Goal: Task Accomplishment & Management: Use online tool/utility

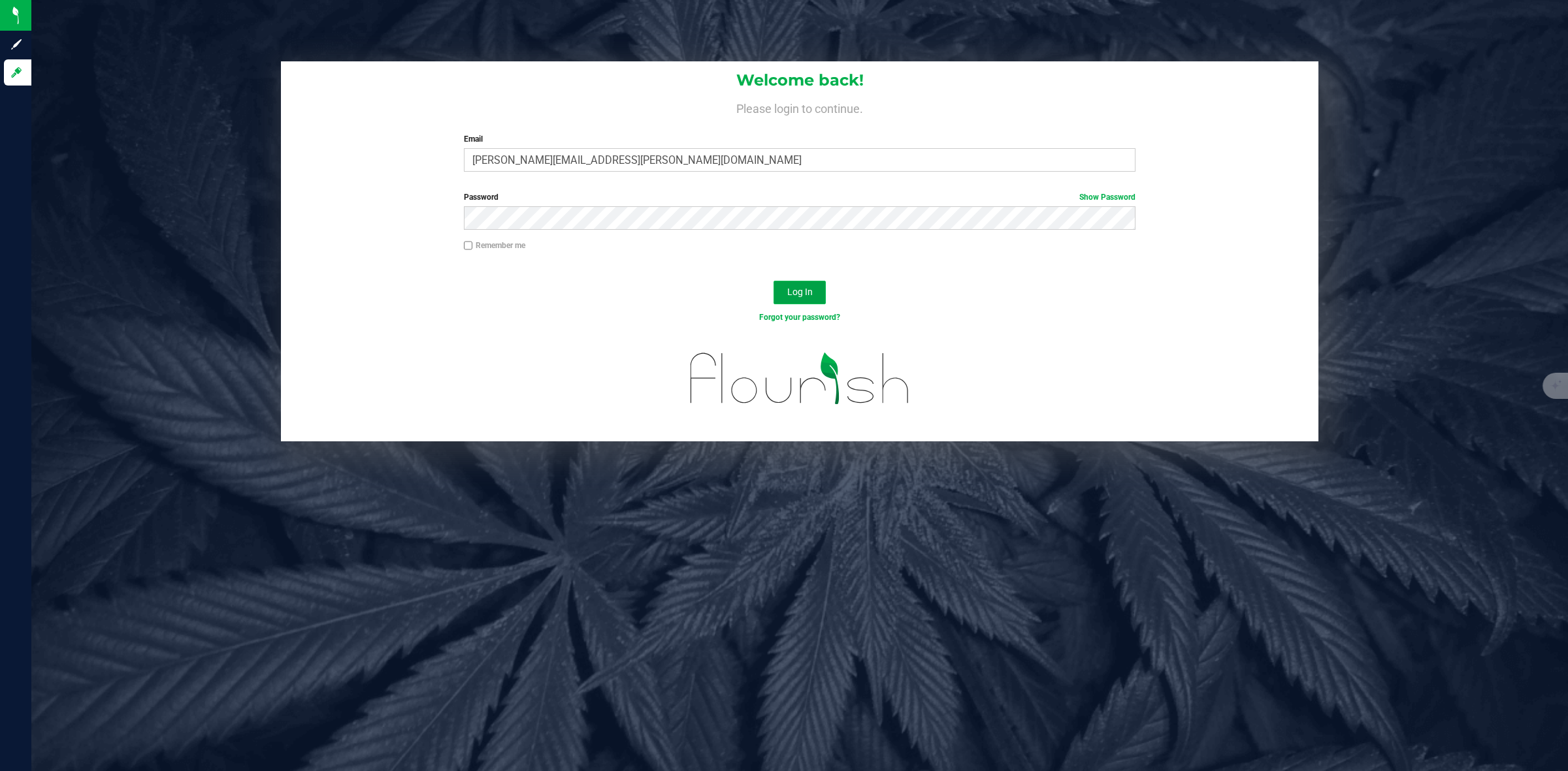
click at [784, 285] on button "Log In" at bounding box center [800, 292] width 52 height 23
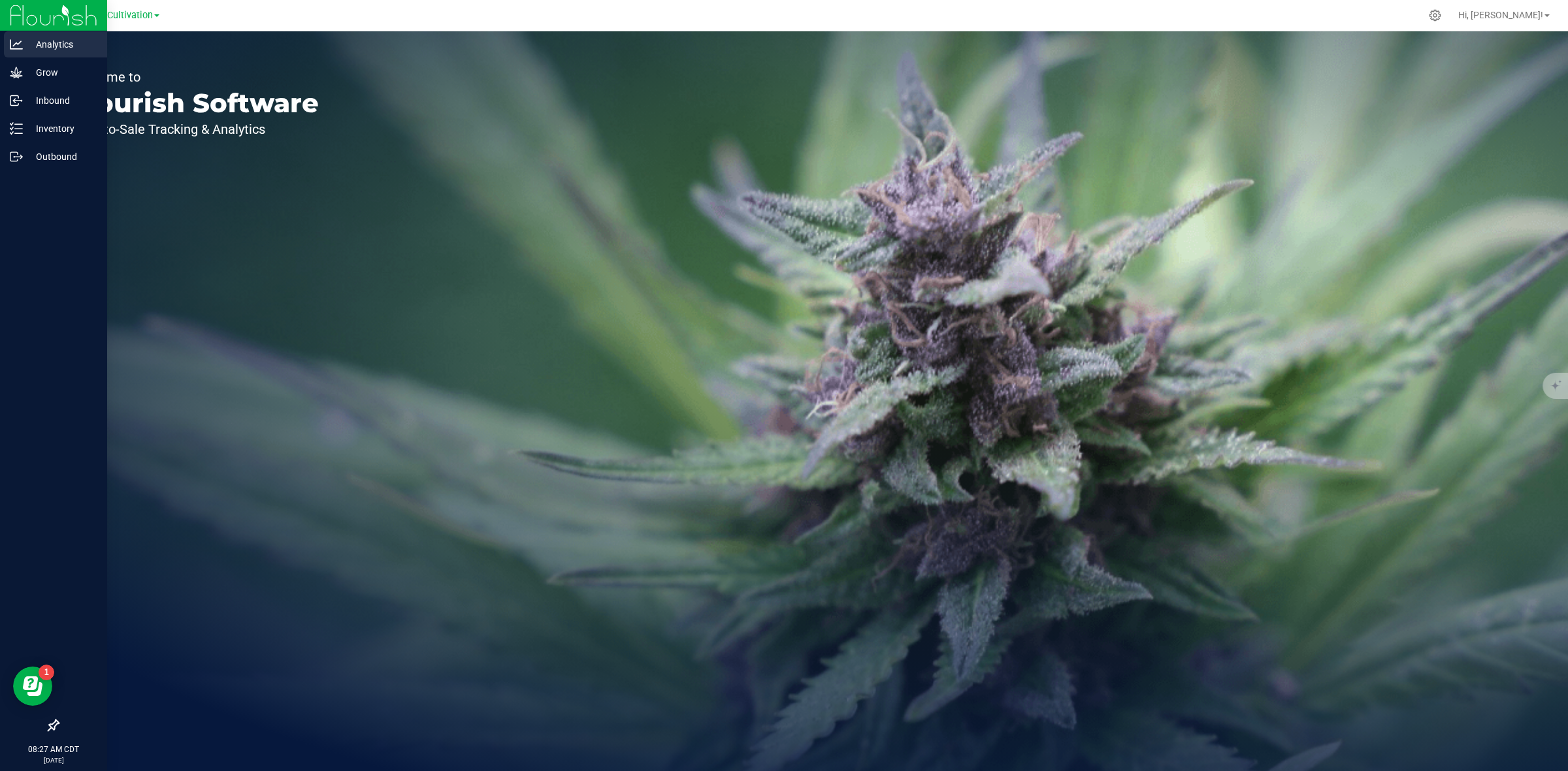
click at [23, 41] on p "Analytics" at bounding box center [62, 45] width 78 height 16
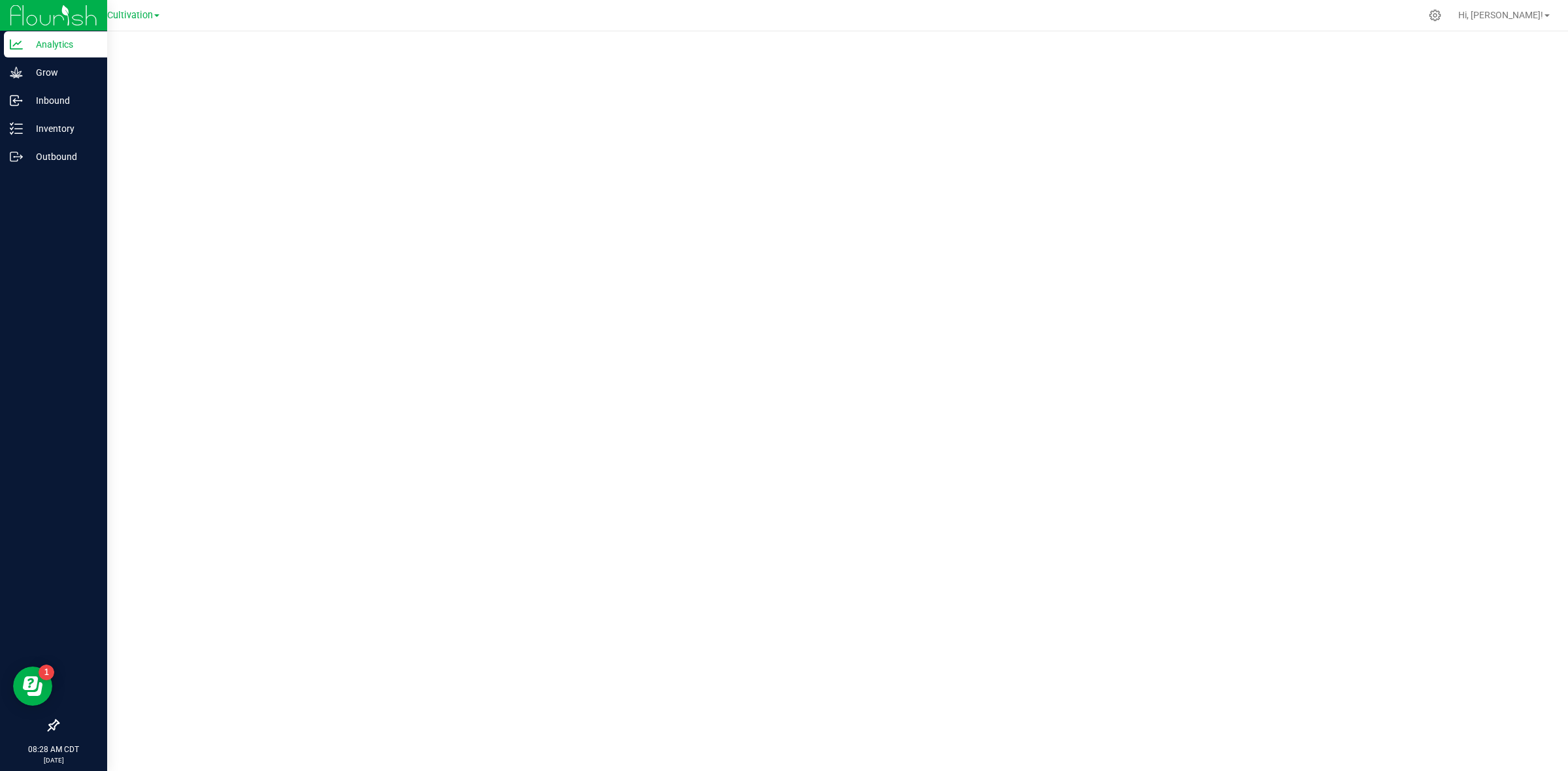
click at [26, 47] on p "Analytics" at bounding box center [62, 45] width 78 height 16
drag, startPoint x: 10, startPoint y: 572, endPoint x: 2, endPoint y: 572, distance: 8.0
click at [2, 572] on div at bounding box center [54, 442] width 107 height 542
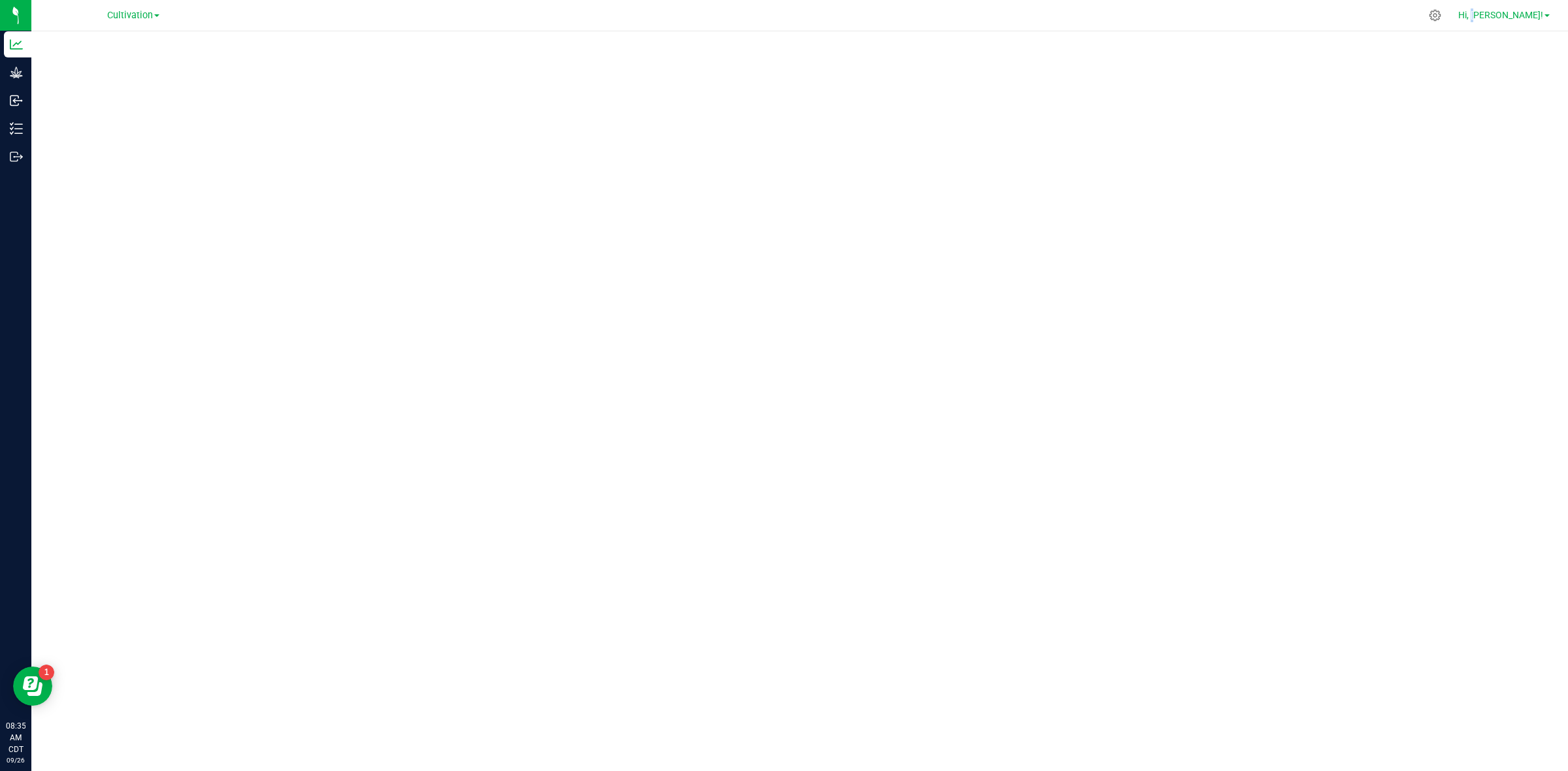
click at [1518, 10] on span "Hi, [PERSON_NAME]!" at bounding box center [1500, 15] width 85 height 10
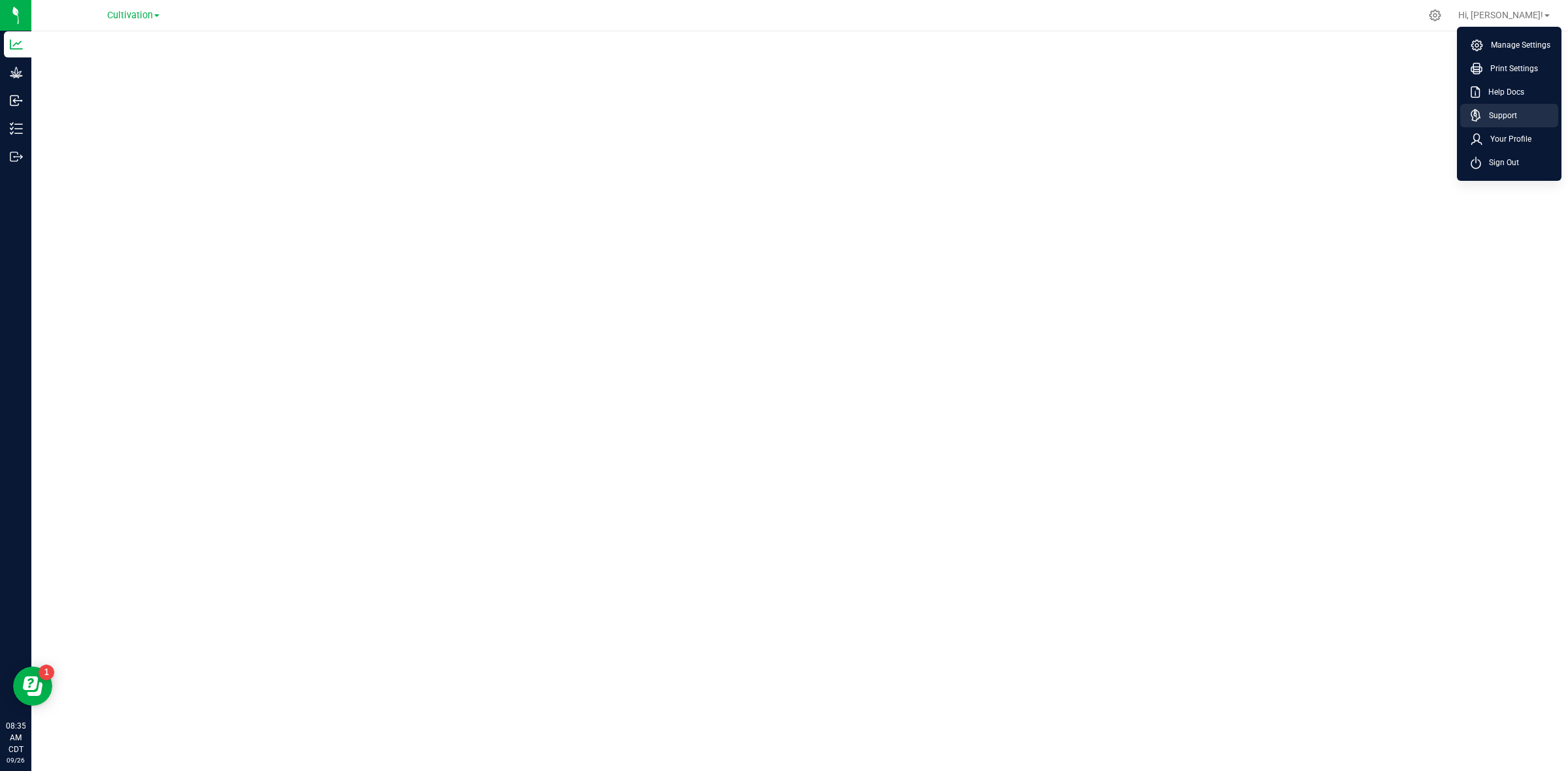
click at [1537, 106] on li "Support" at bounding box center [1509, 115] width 98 height 23
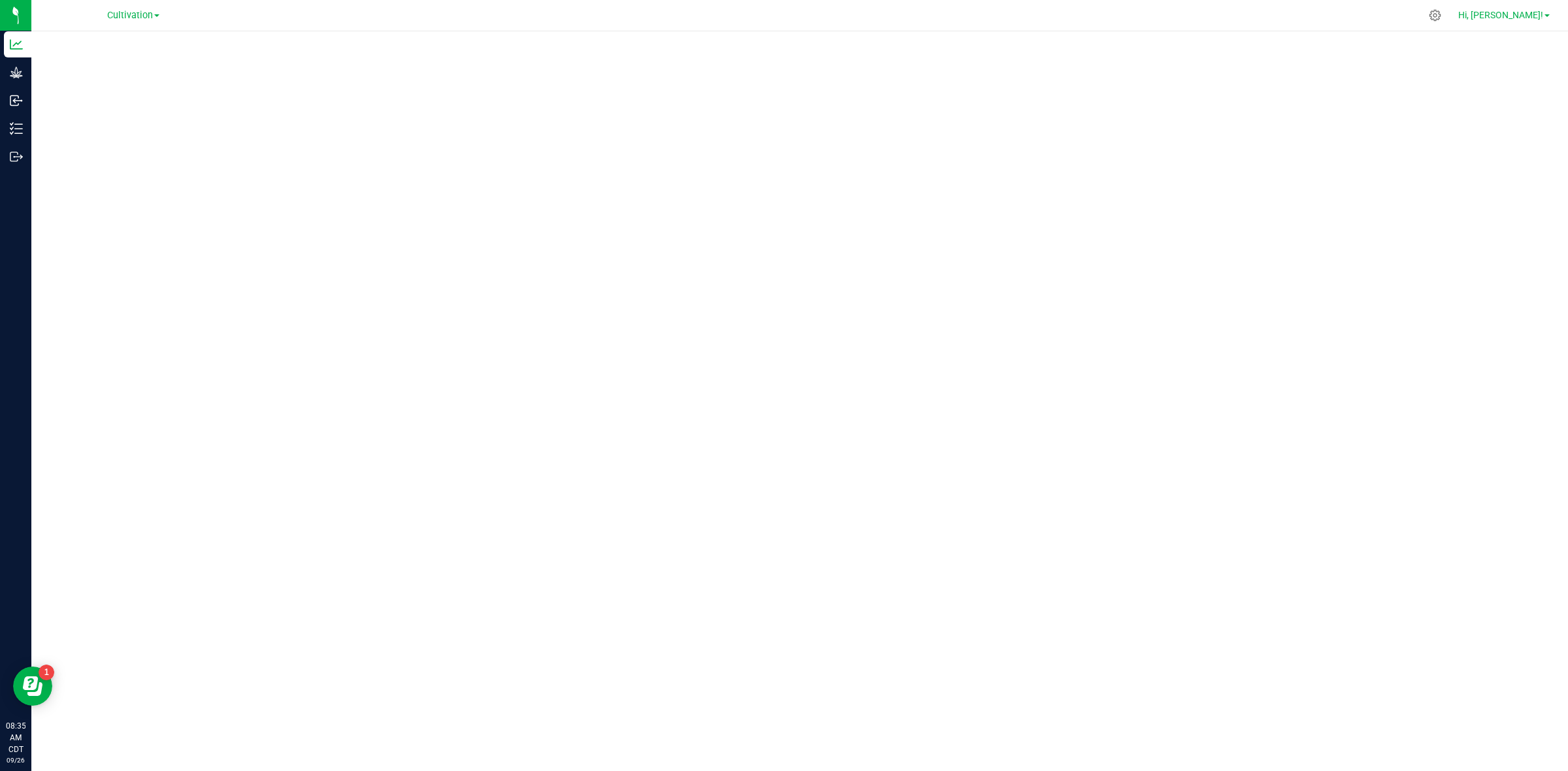
click at [1543, 14] on span "Hi, [PERSON_NAME]!" at bounding box center [1500, 15] width 85 height 10
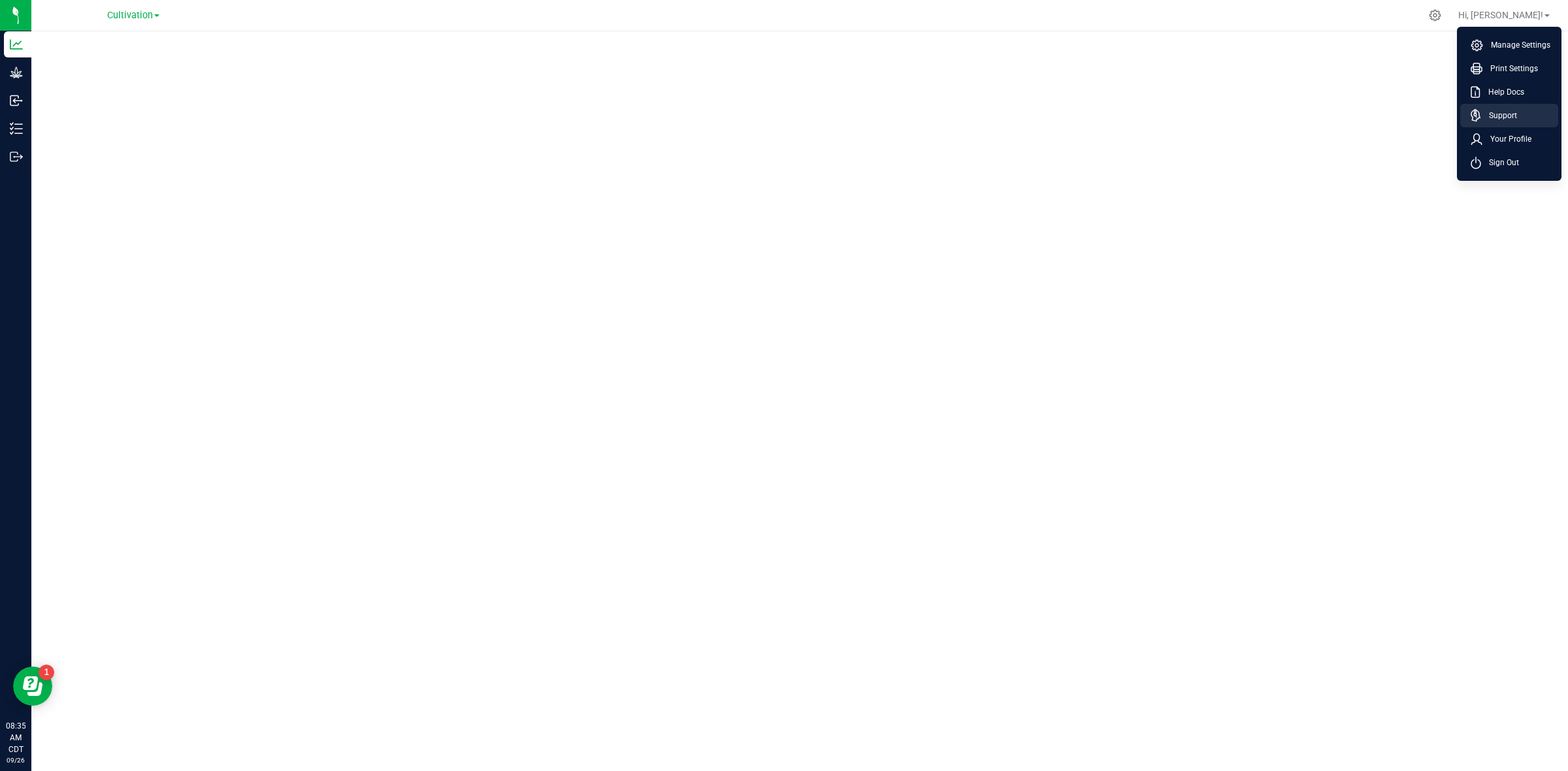
click at [1500, 113] on span "Support" at bounding box center [1499, 116] width 36 height 13
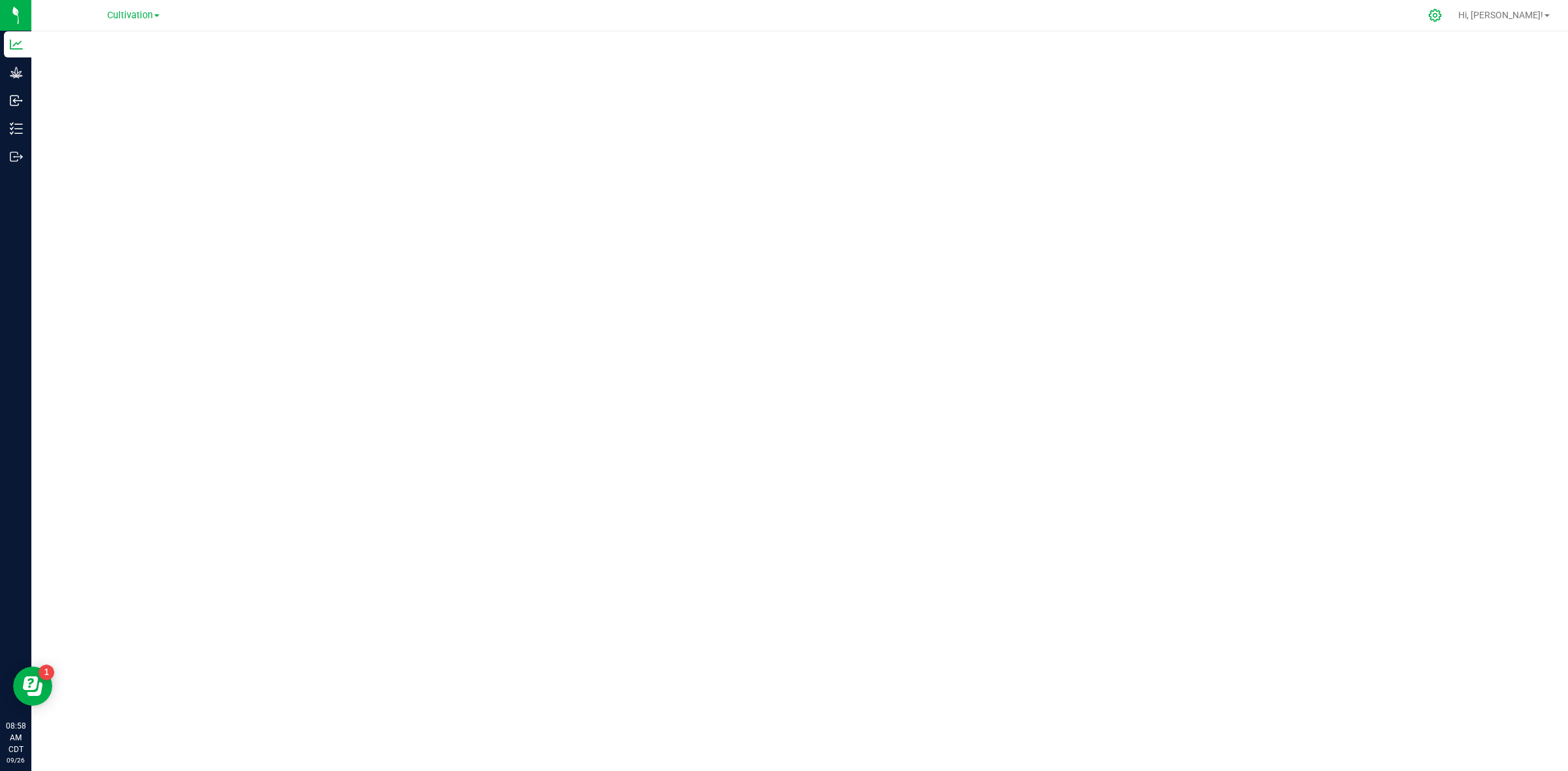
click at [1445, 17] on div at bounding box center [1435, 15] width 18 height 14
click at [1442, 14] on icon at bounding box center [1435, 15] width 14 height 14
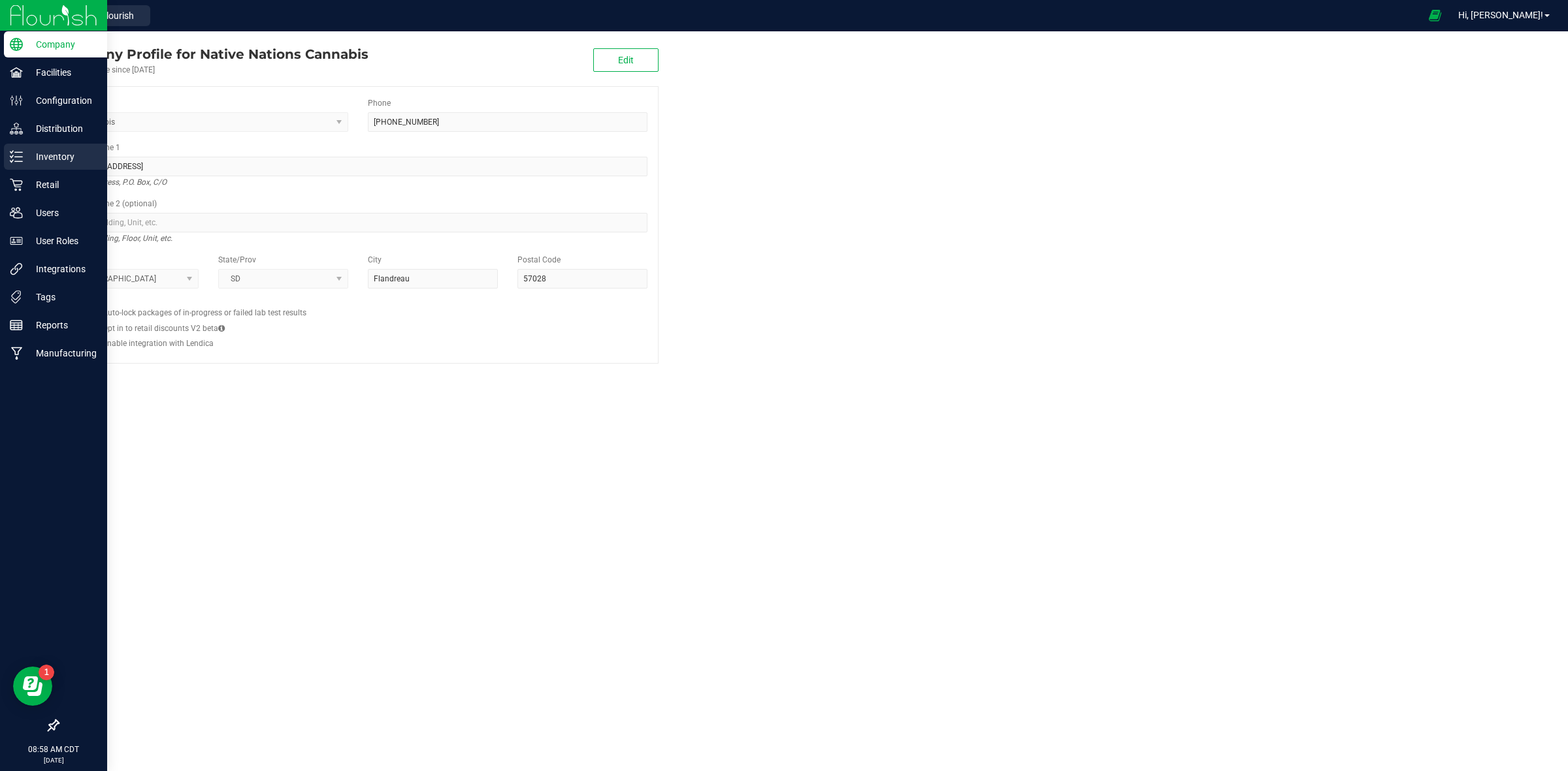
click at [38, 152] on p "Inventory" at bounding box center [62, 157] width 78 height 16
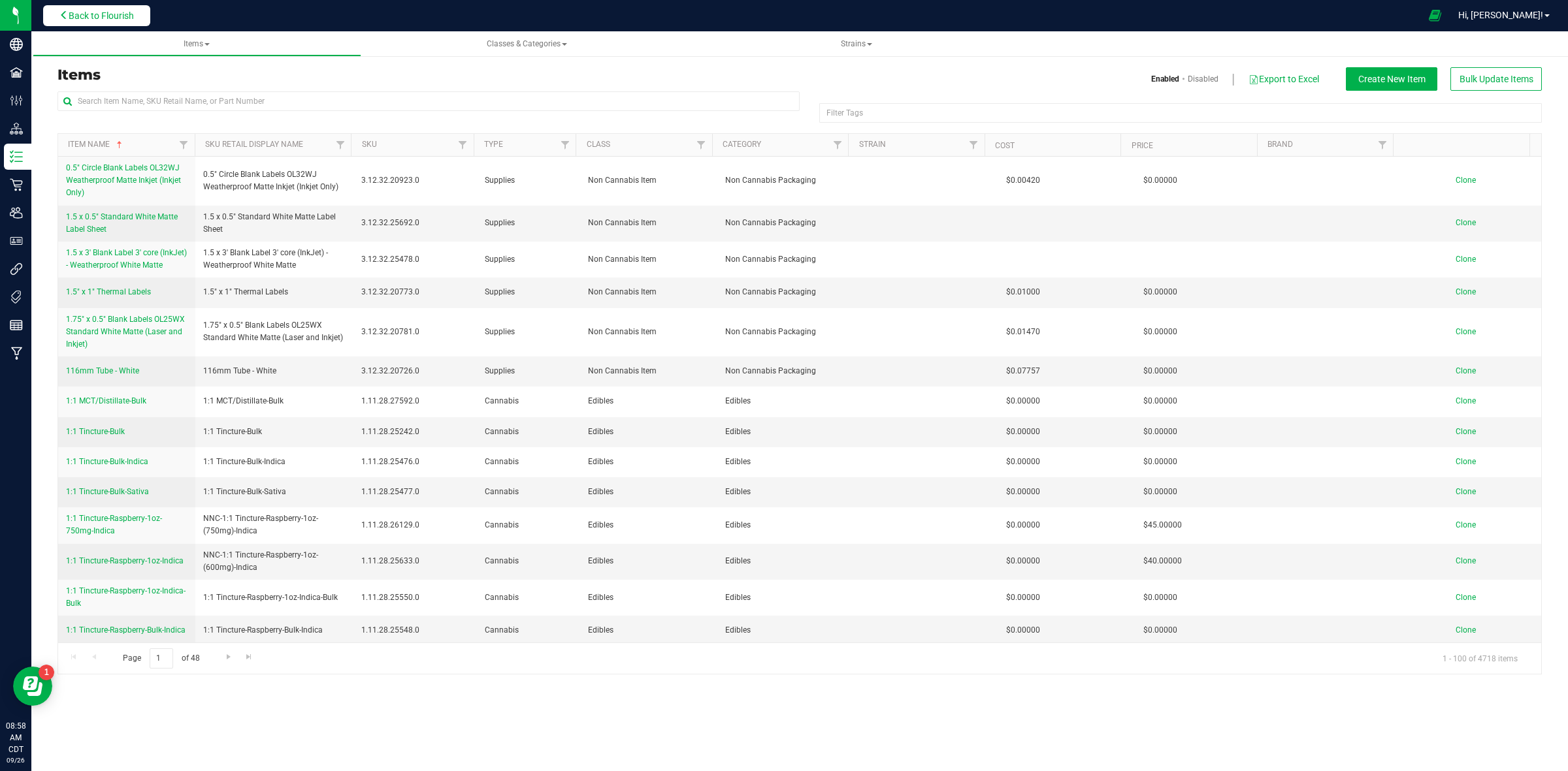
click at [67, 5] on button "Back to Flourish" at bounding box center [97, 15] width 107 height 21
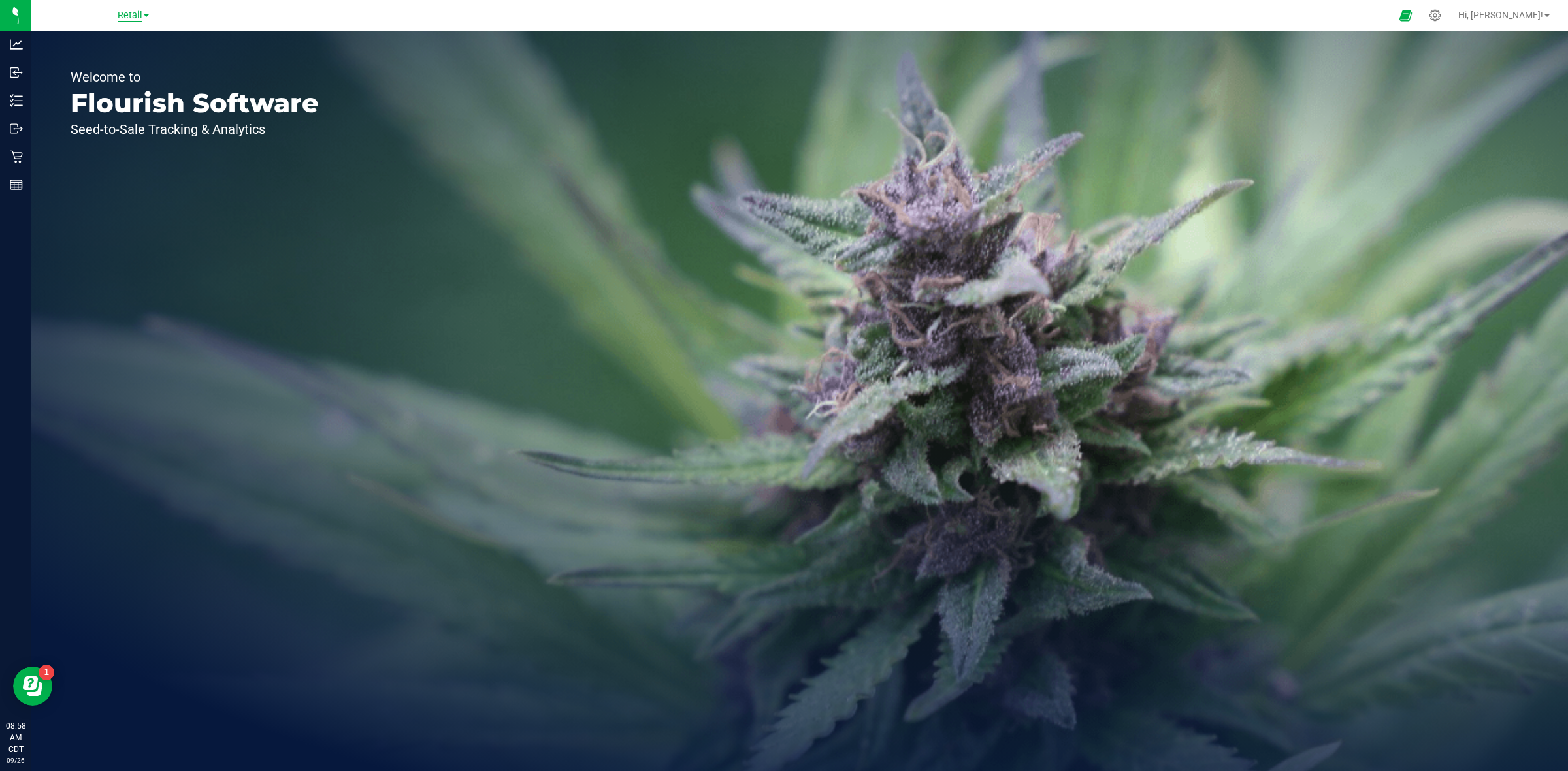
click at [133, 18] on span "Retail" at bounding box center [130, 16] width 25 height 12
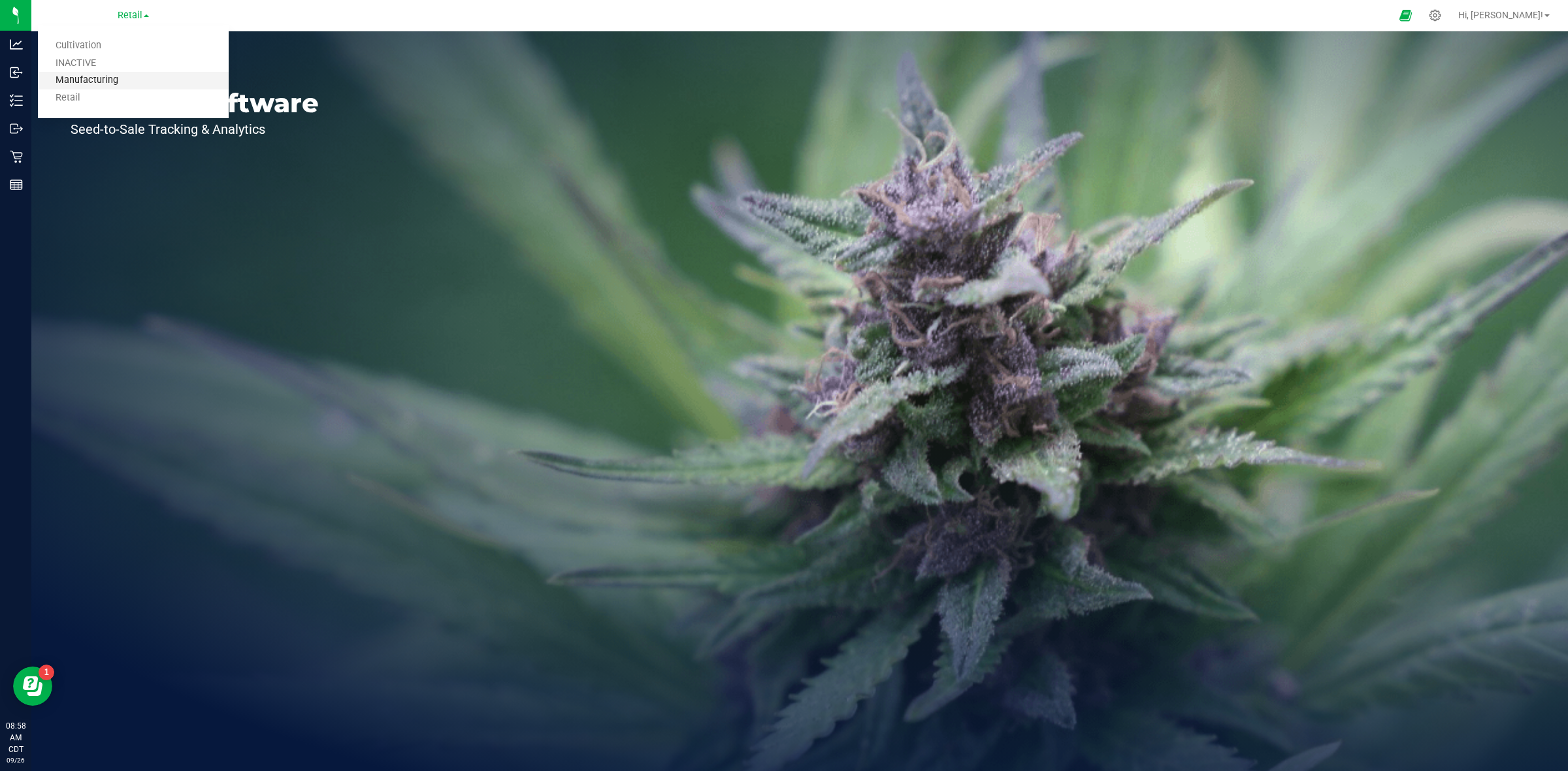
click at [86, 80] on link "Manufacturing" at bounding box center [133, 80] width 190 height 17
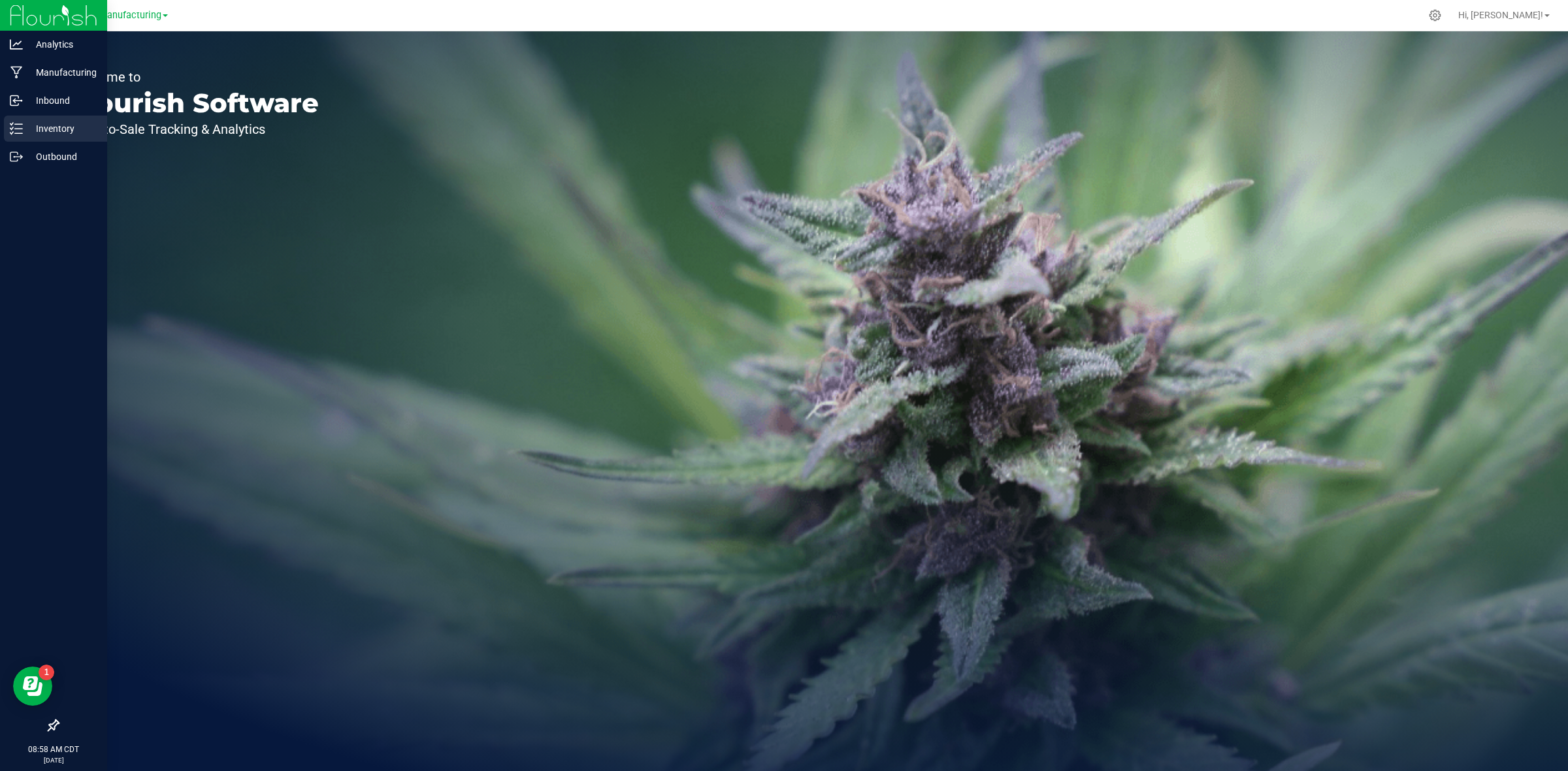
click at [44, 128] on p "Inventory" at bounding box center [62, 129] width 78 height 16
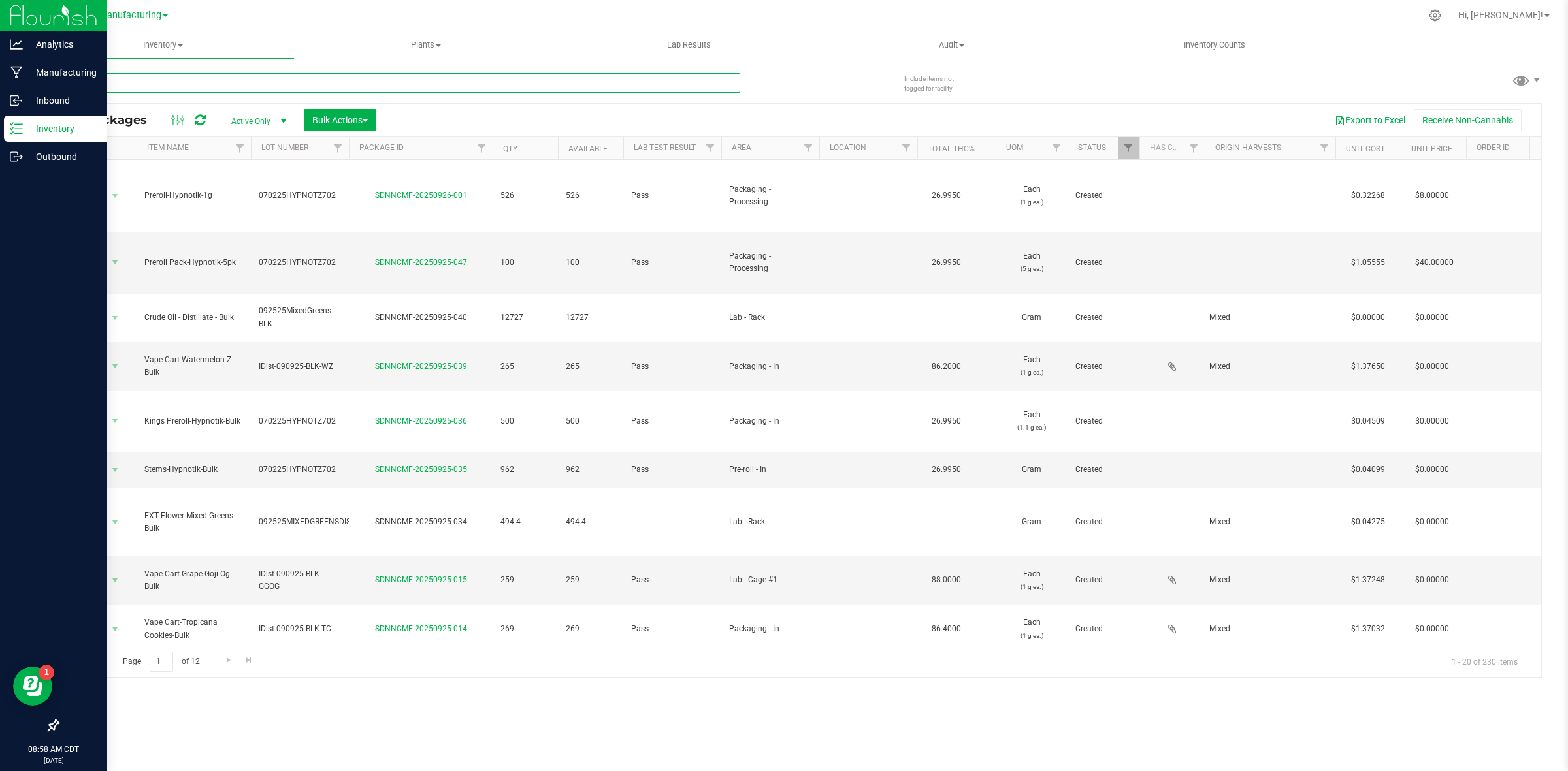
click at [132, 80] on input "text" at bounding box center [398, 83] width 683 height 20
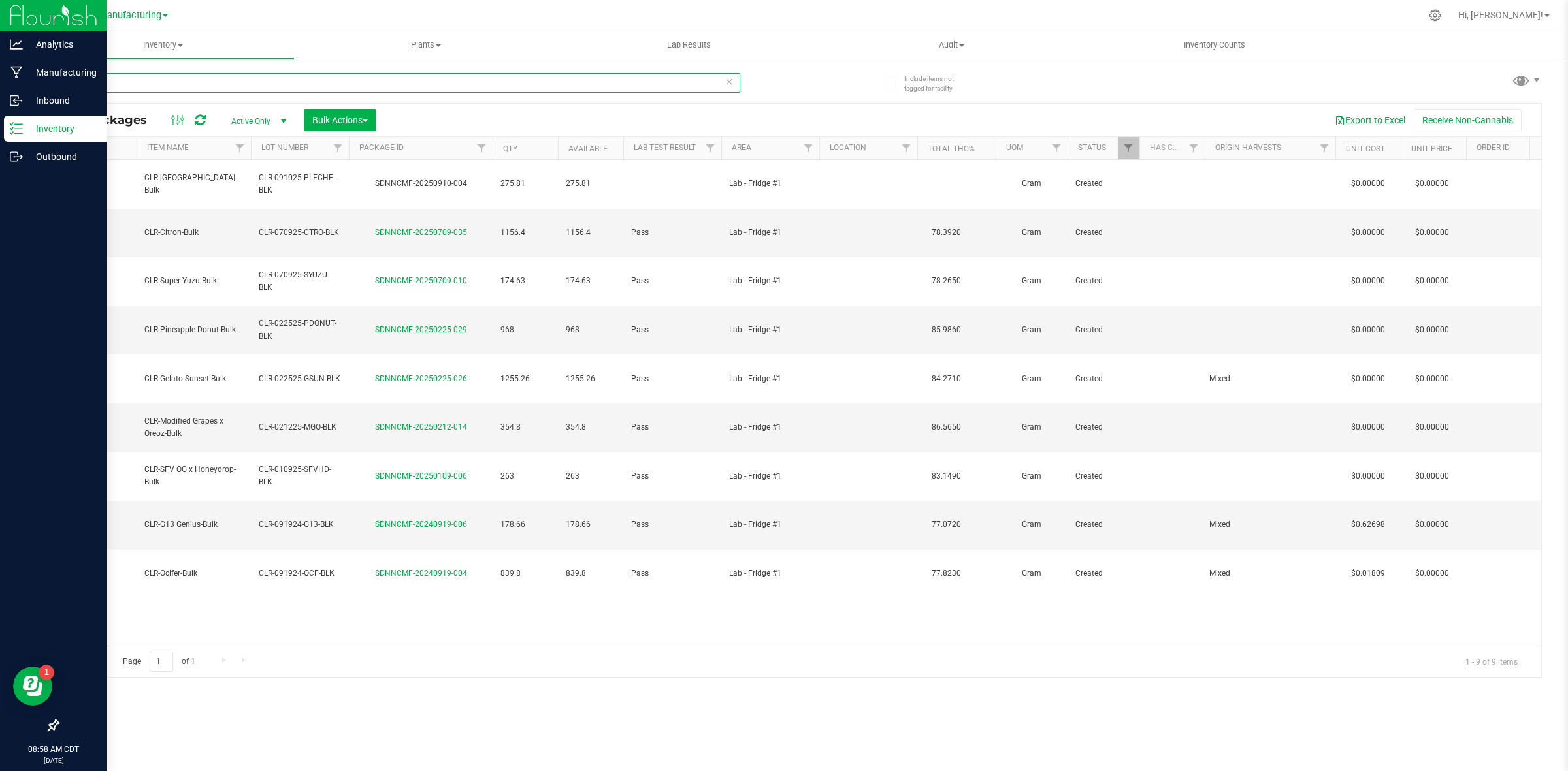
type input "CLR"
click at [264, 121] on span "Active Only" at bounding box center [256, 121] width 72 height 18
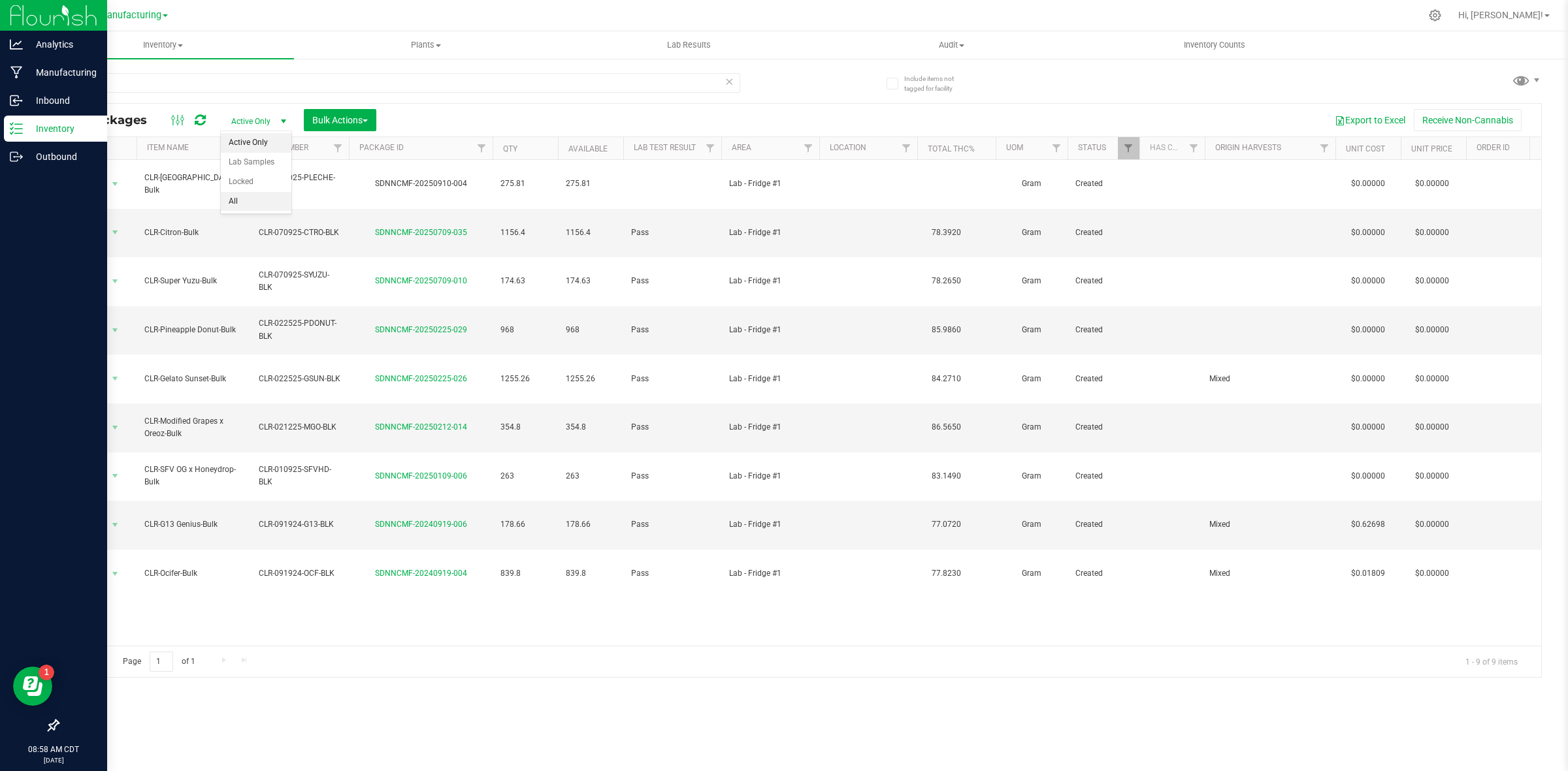
click at [240, 201] on li "All" at bounding box center [256, 201] width 70 height 20
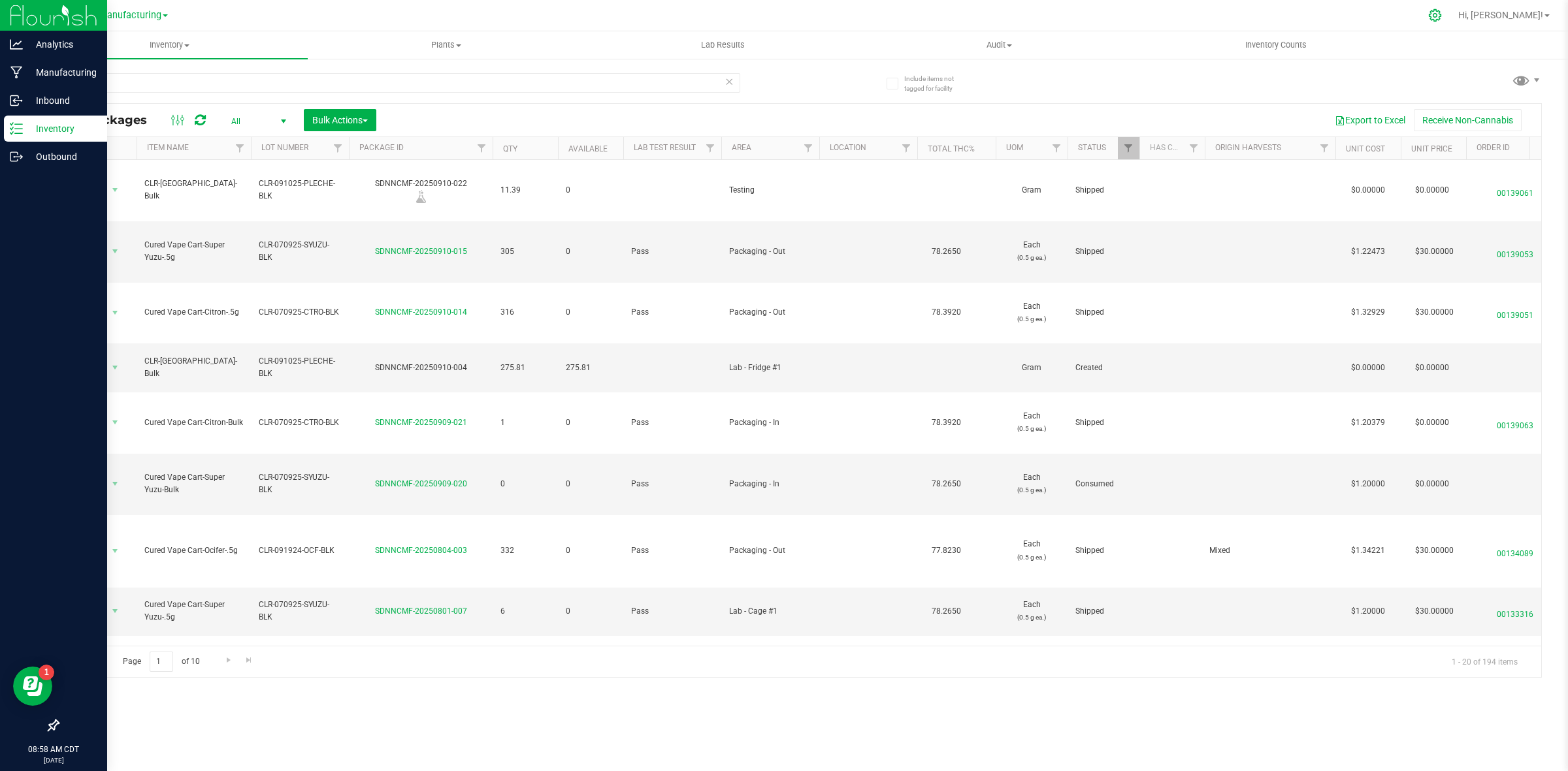
click at [1442, 13] on icon at bounding box center [1435, 15] width 14 height 14
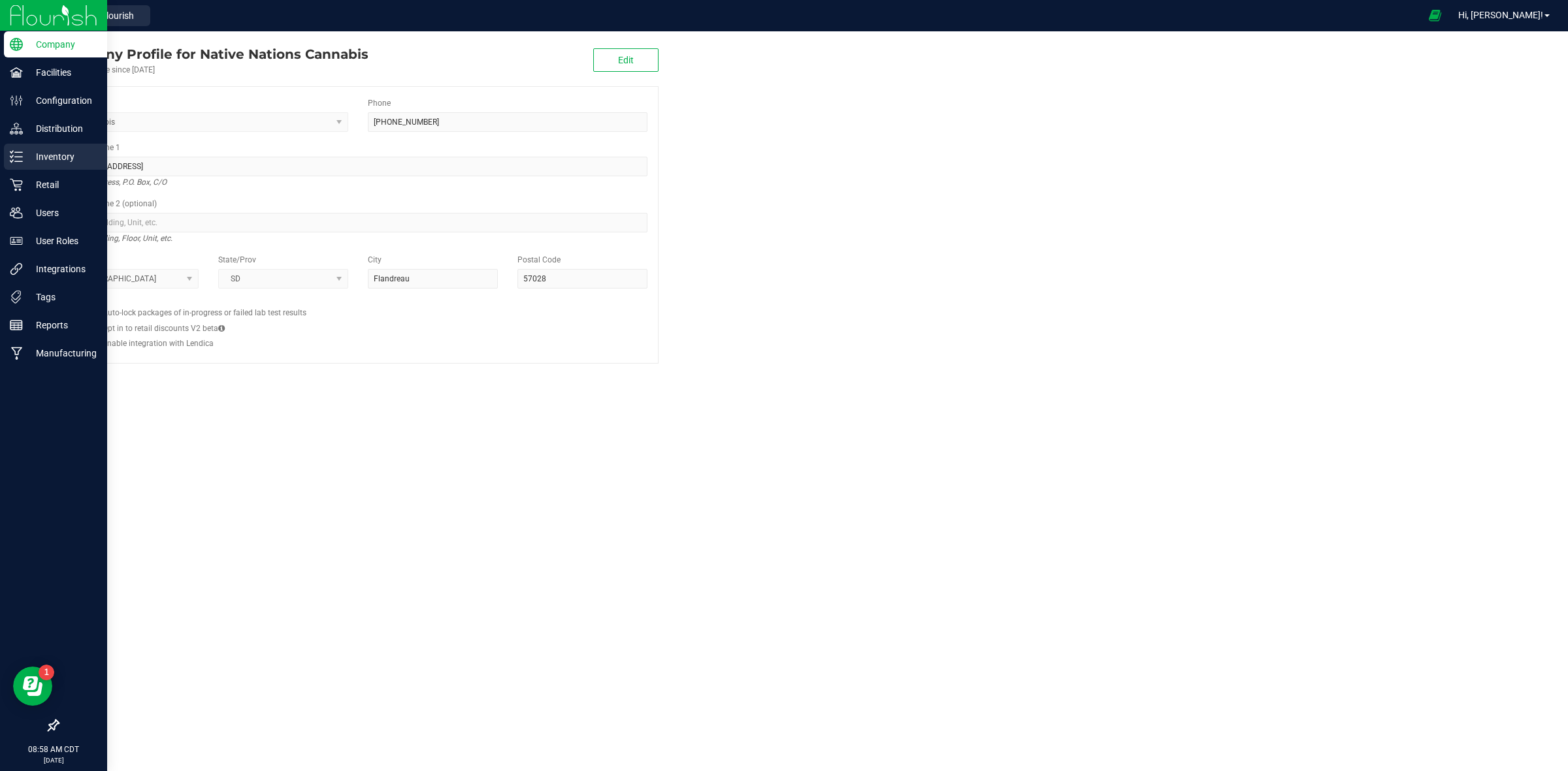
click at [63, 152] on p "Inventory" at bounding box center [62, 157] width 78 height 16
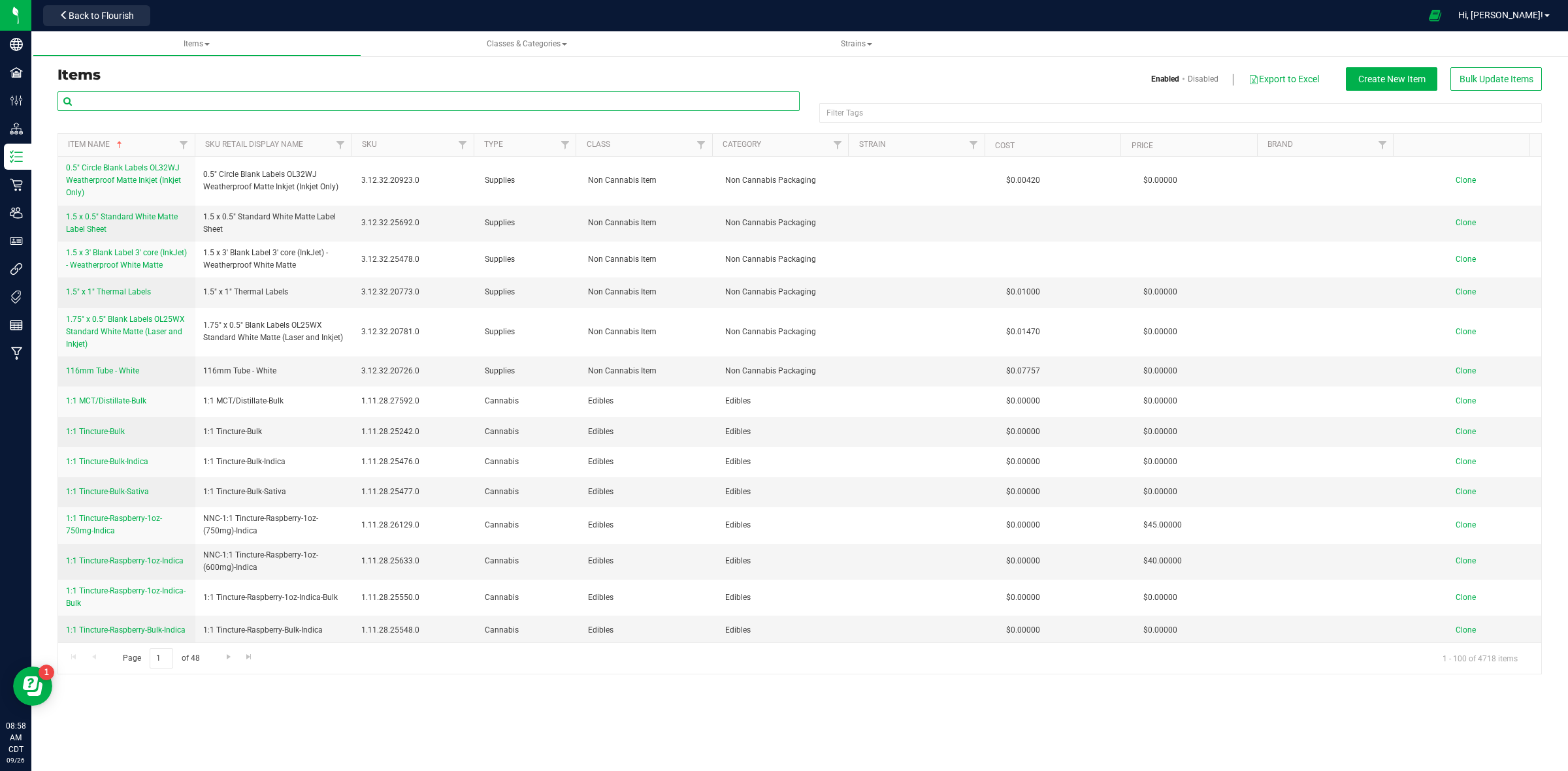
click at [197, 100] on input "text" at bounding box center [428, 101] width 742 height 20
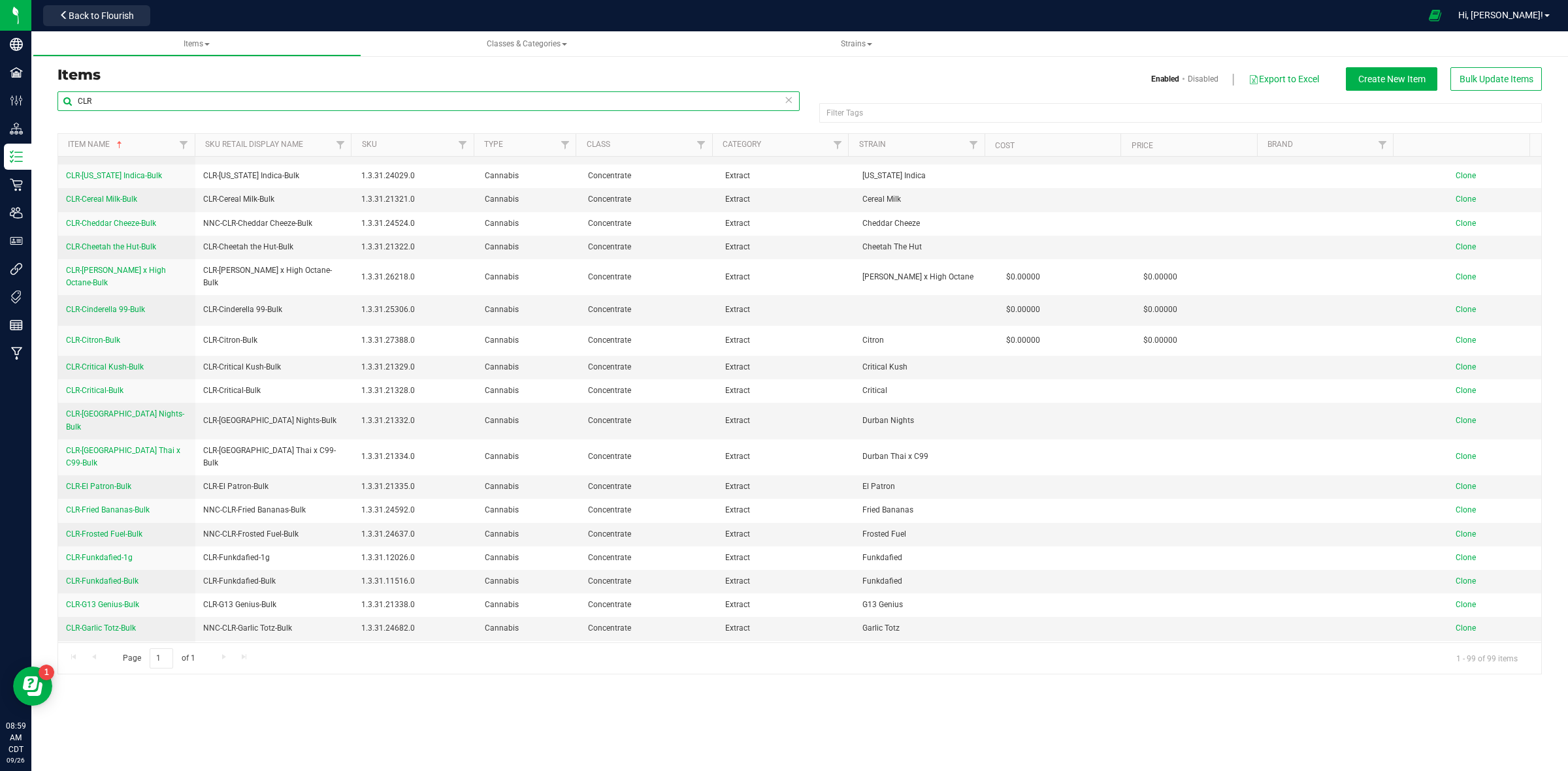
scroll to position [571, 0]
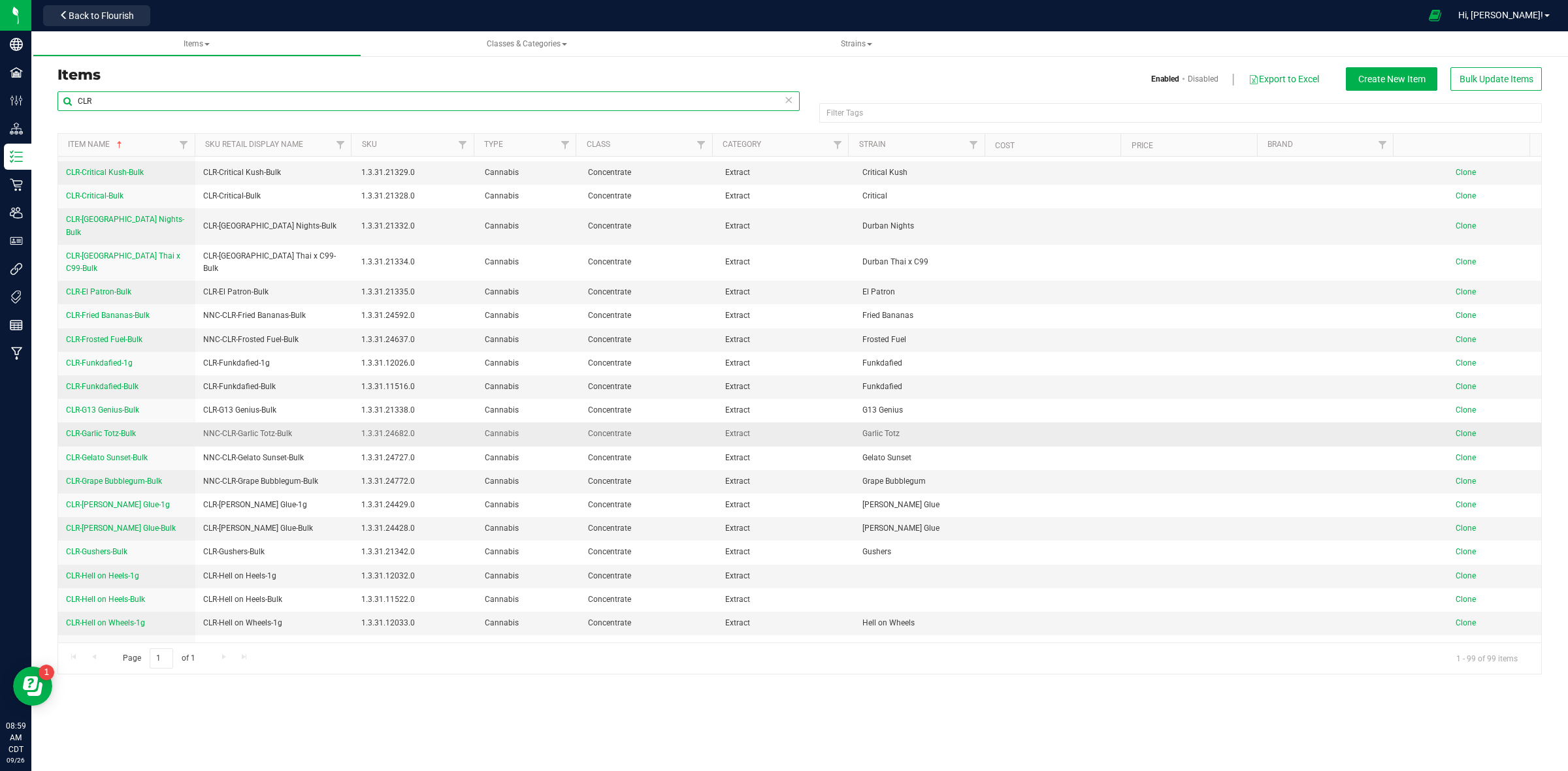
type input "CLR"
click at [1456, 429] on span "Clone" at bounding box center [1466, 434] width 20 height 9
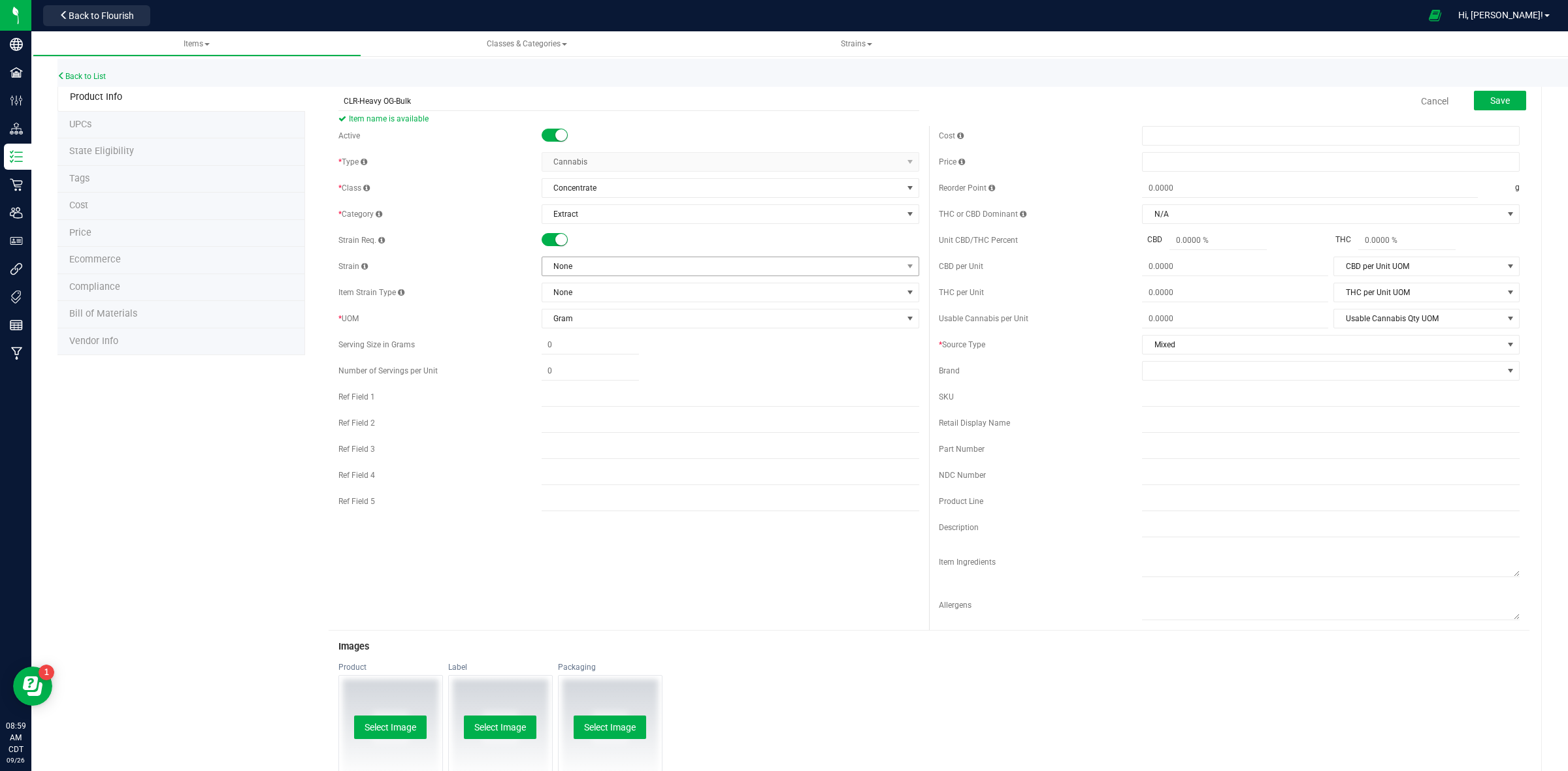
type input "CLR-Heavy OG-Bulk"
click at [565, 275] on span "None" at bounding box center [722, 266] width 360 height 18
type input "heav"
click at [572, 321] on li "Heavy OG" at bounding box center [724, 321] width 373 height 18
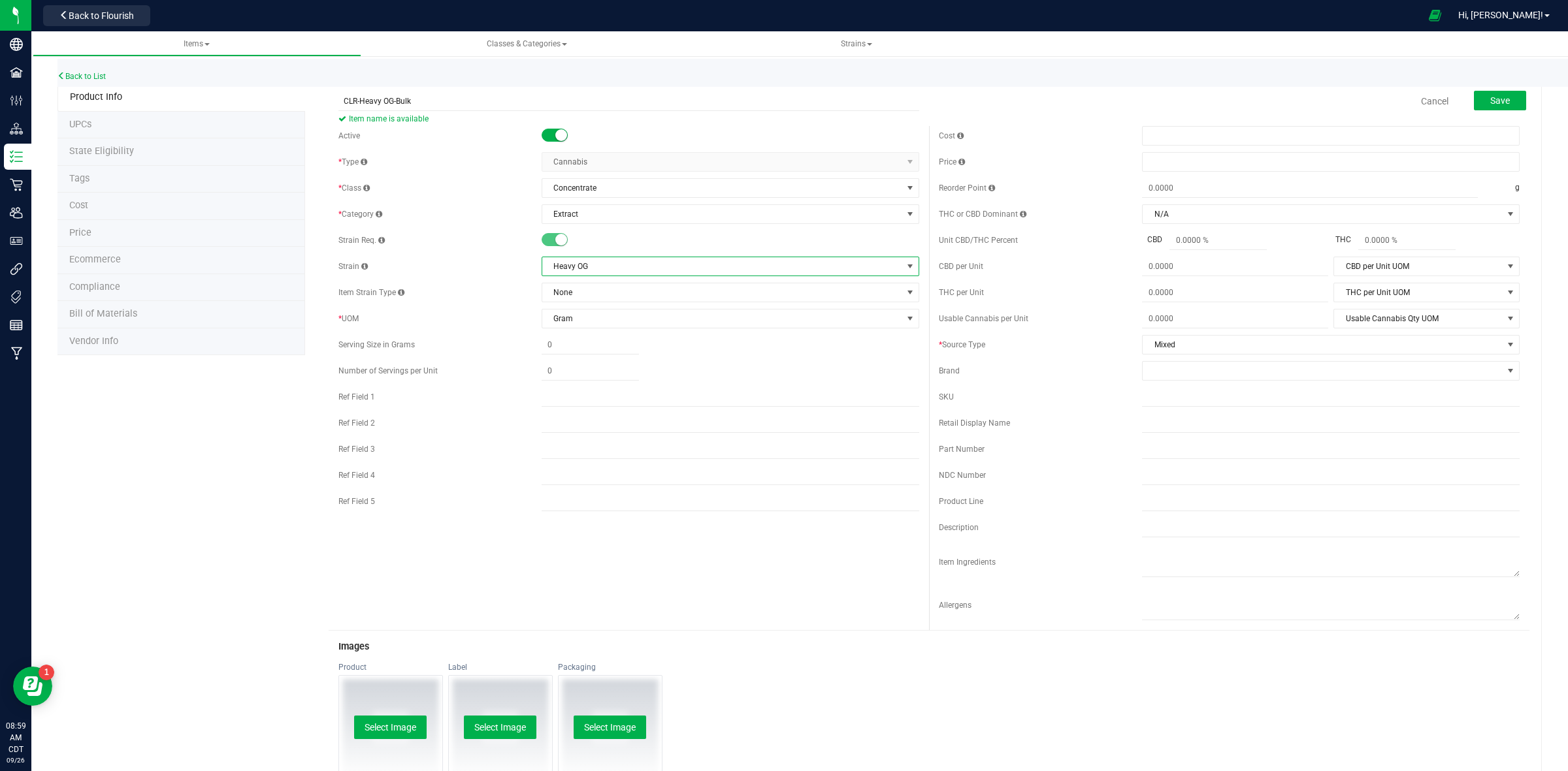
click at [459, 276] on div "Strain Heavy OG" at bounding box center [629, 266] width 581 height 20
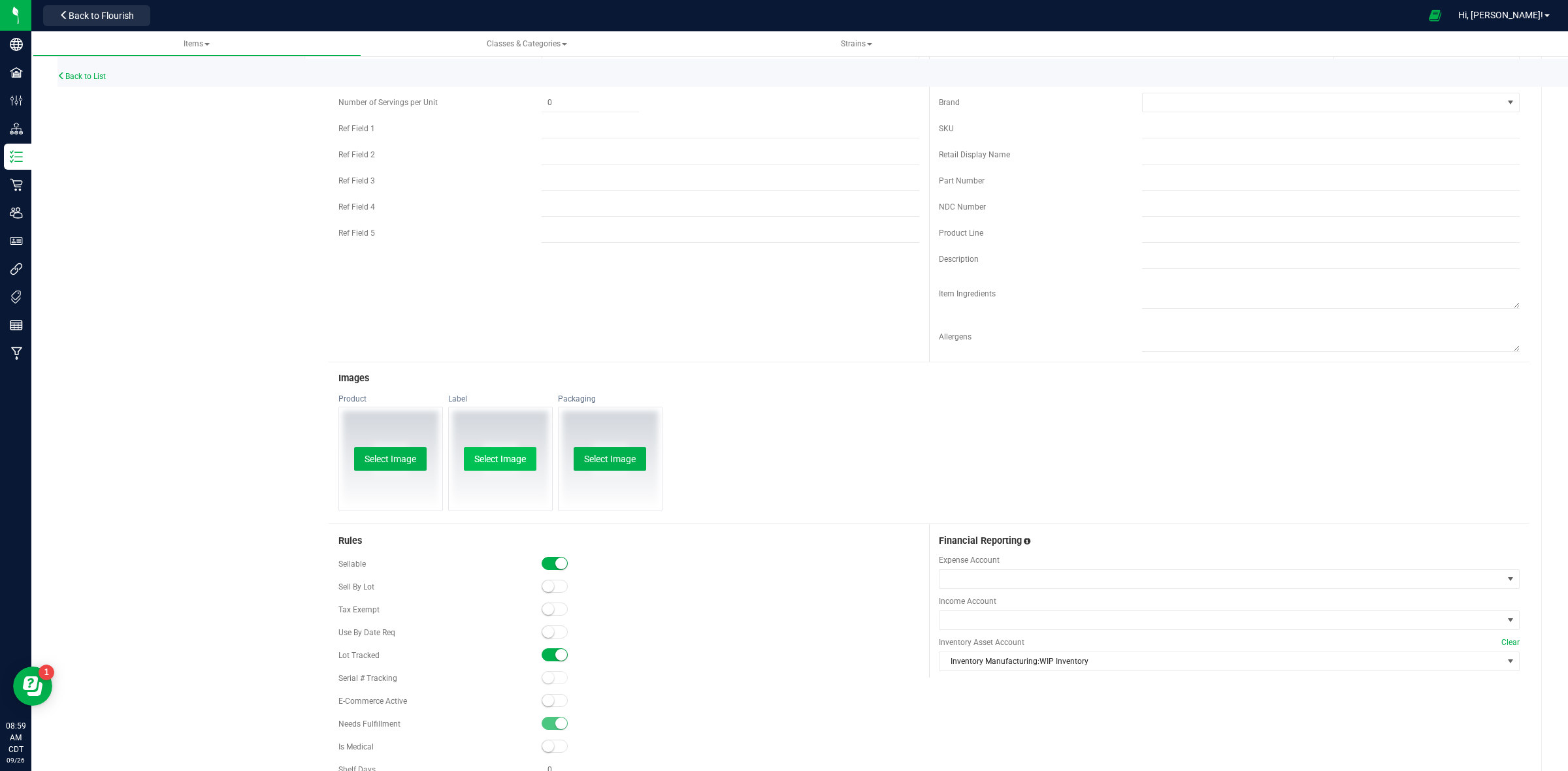
scroll to position [347, 0]
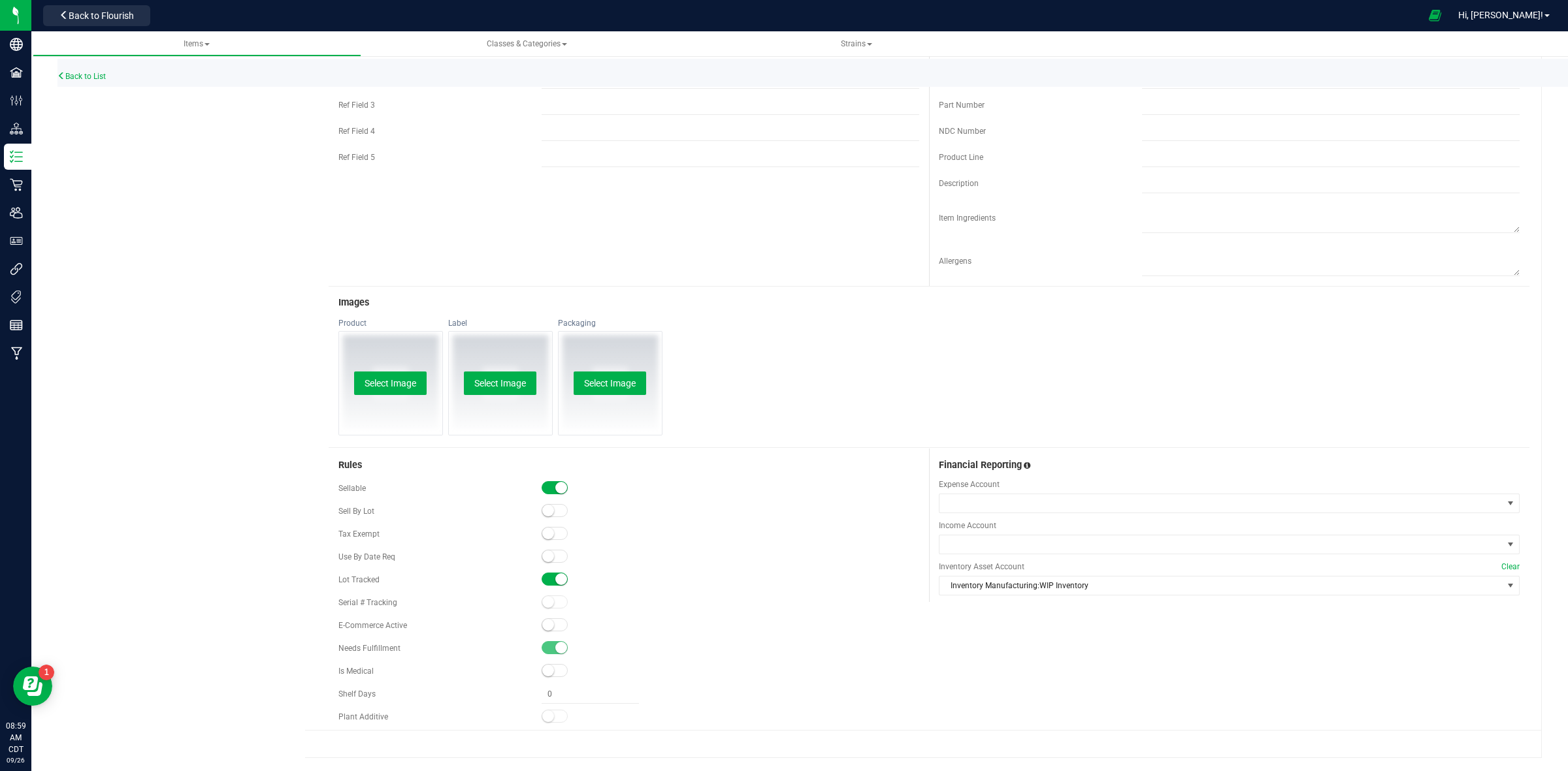
click at [557, 491] on small at bounding box center [561, 488] width 12 height 12
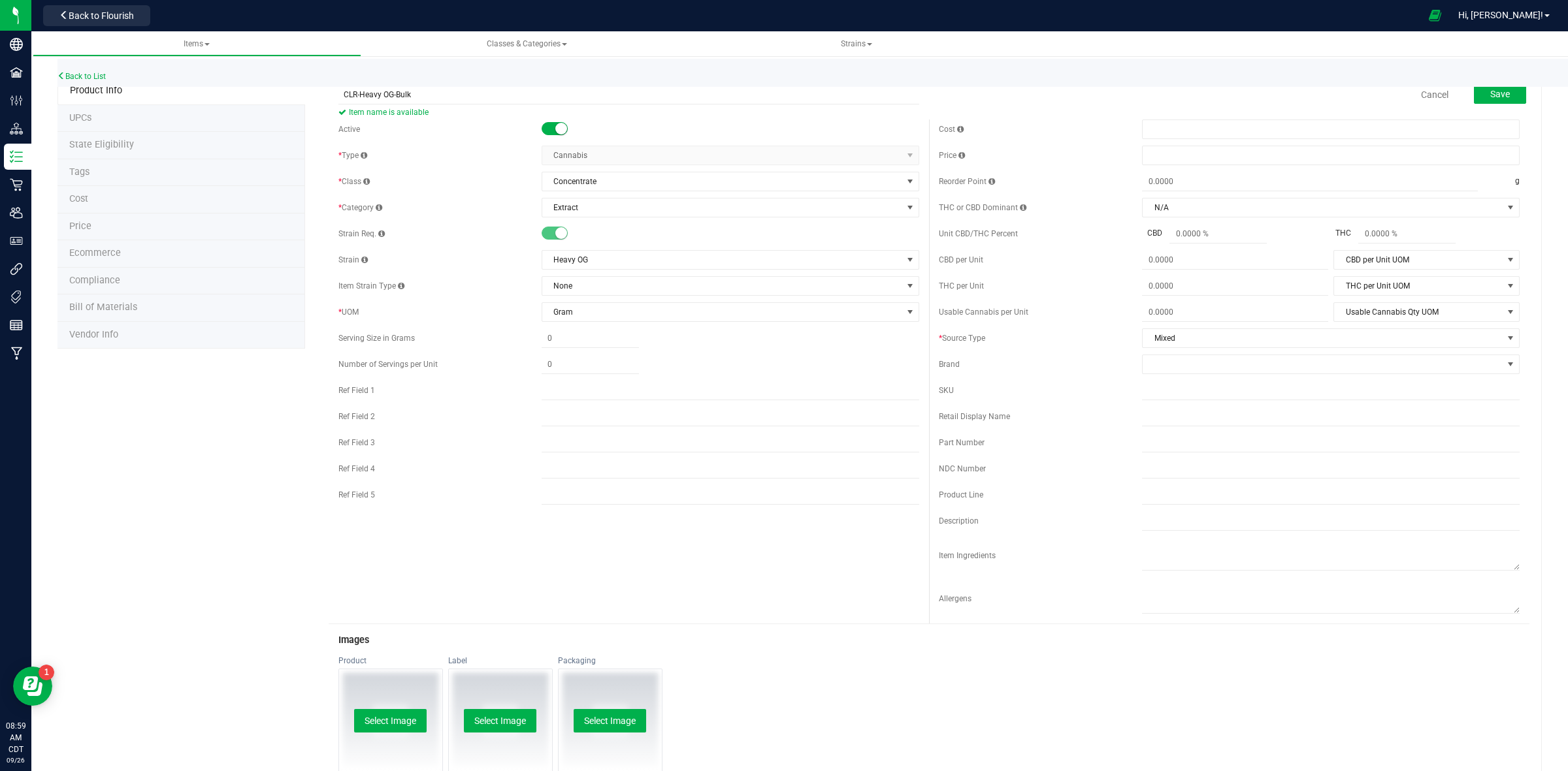
scroll to position [0, 0]
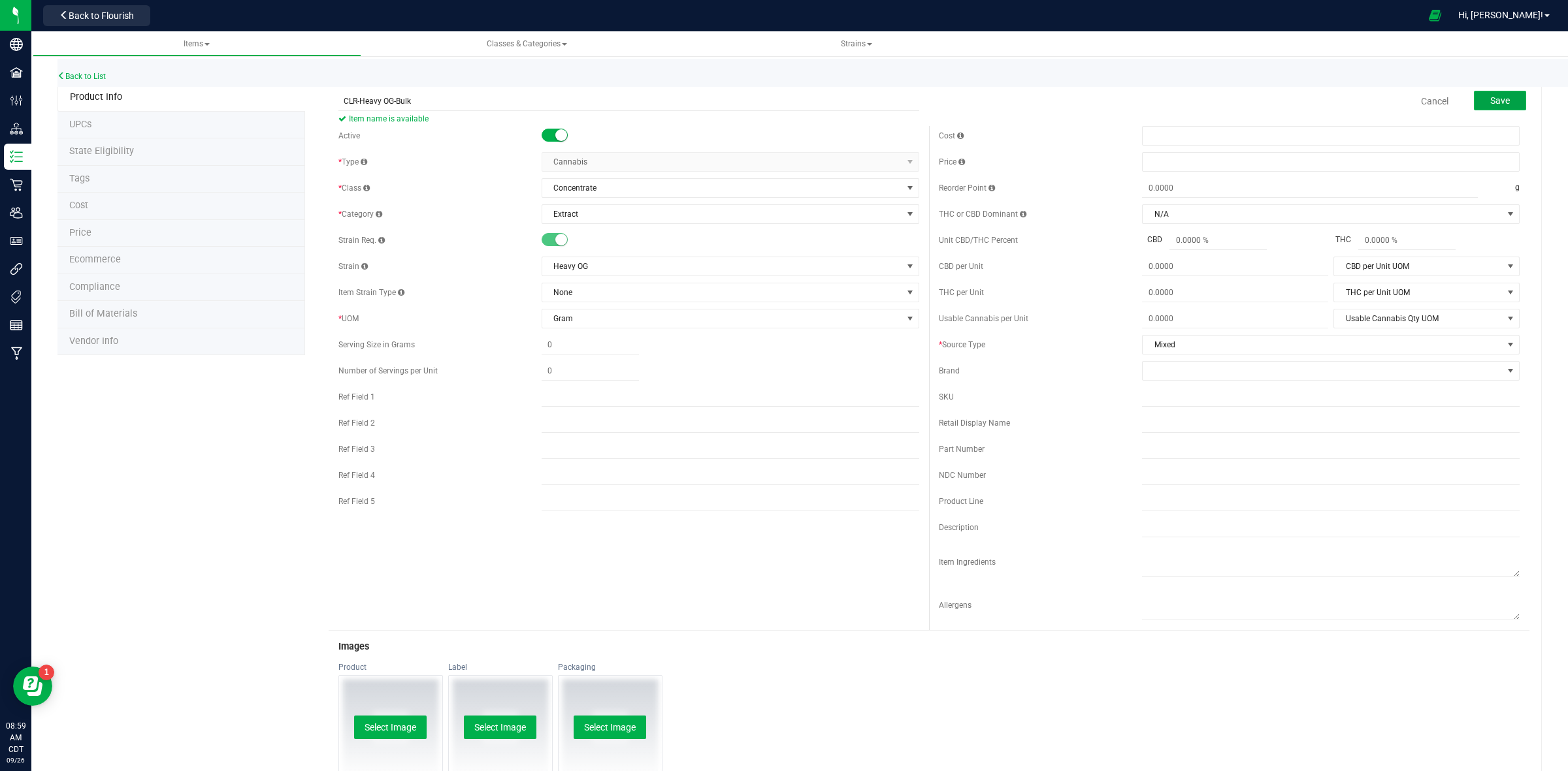
click at [1491, 99] on span "Save" at bounding box center [1500, 101] width 20 height 10
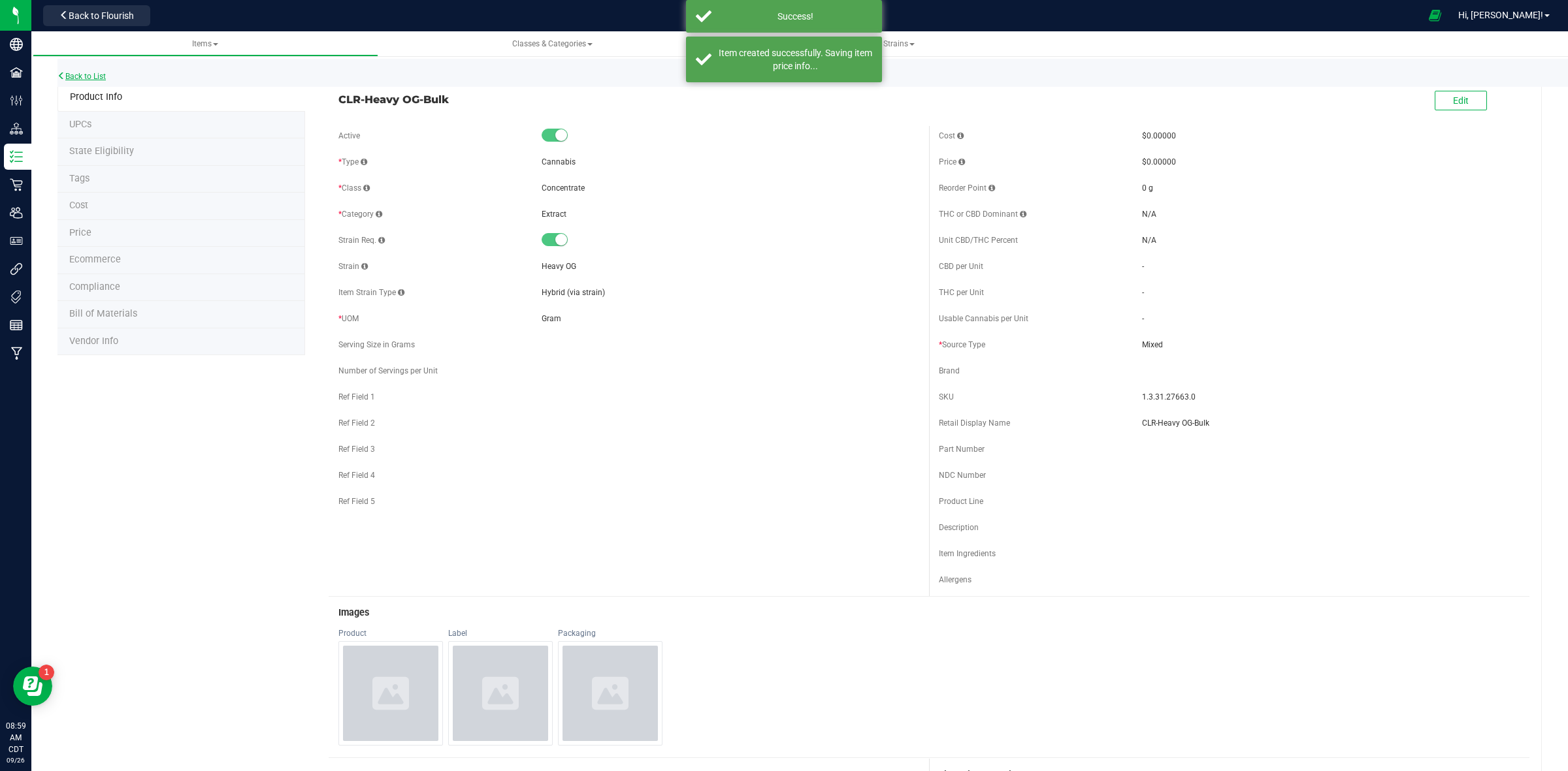
click at [100, 76] on link "Back to List" at bounding box center [81, 76] width 49 height 9
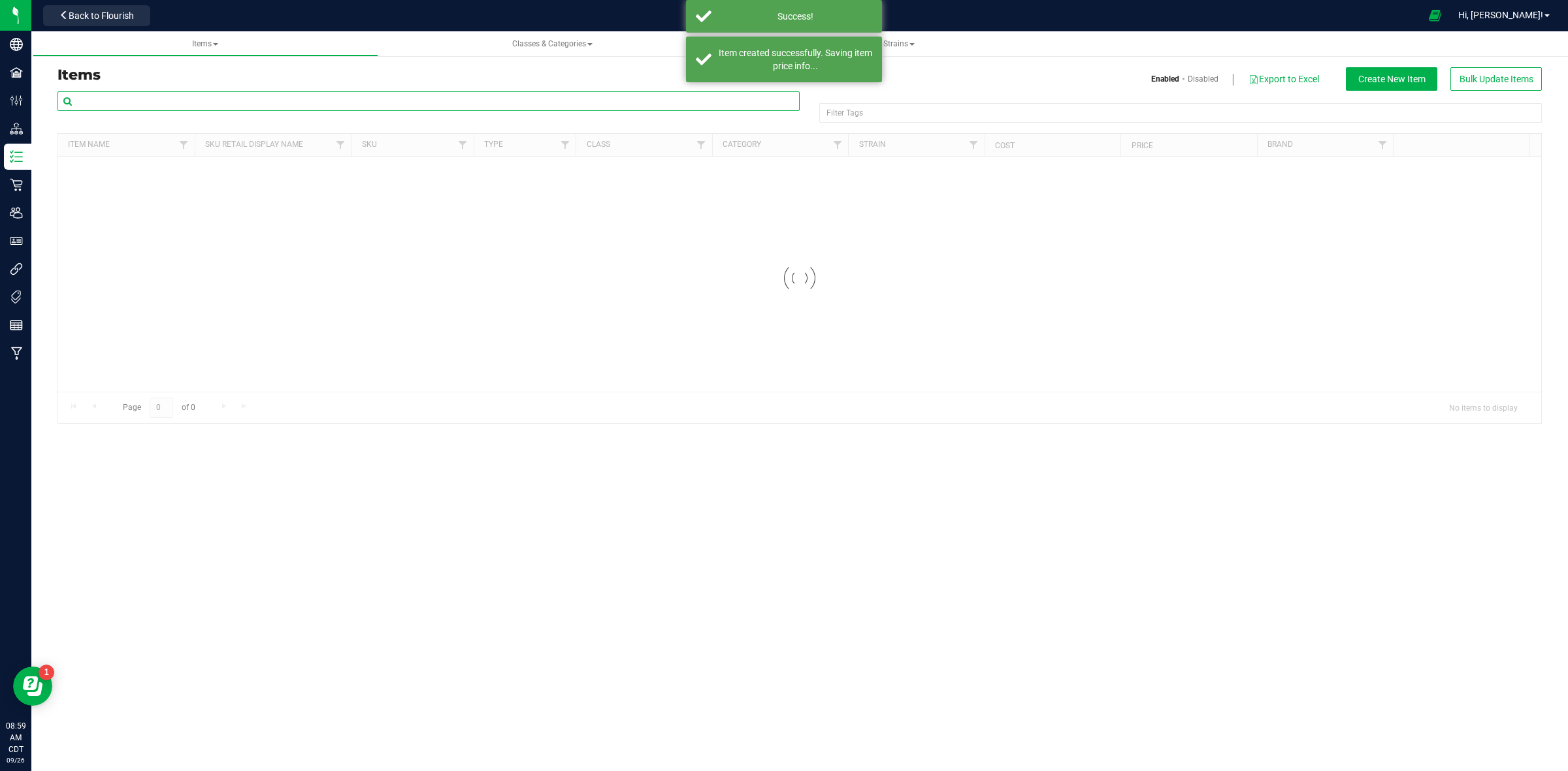
click at [180, 100] on input "text" at bounding box center [428, 101] width 742 height 20
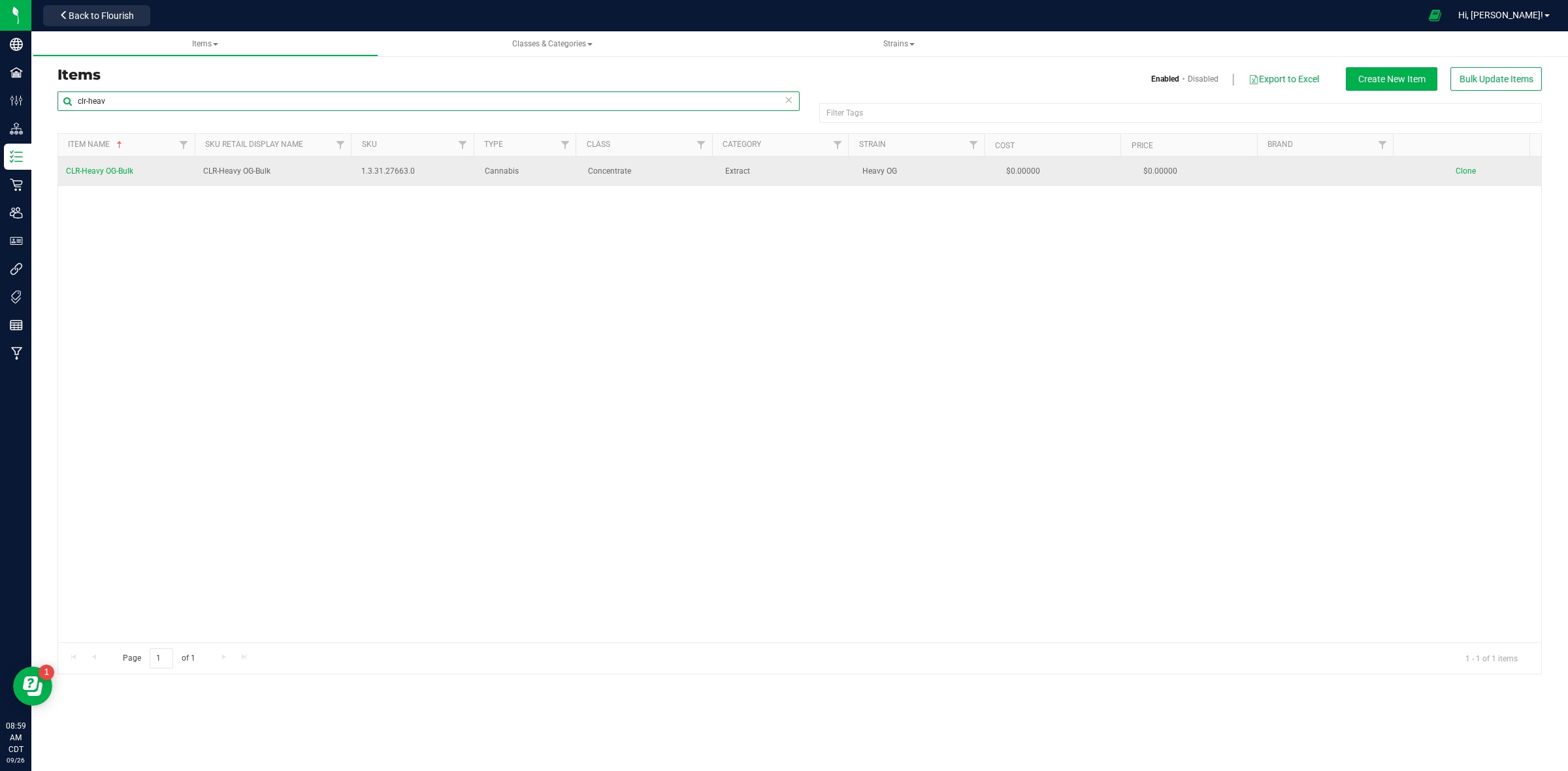
type input "clr-heav"
click at [1464, 173] on link "Clone" at bounding box center [1472, 171] width 33 height 9
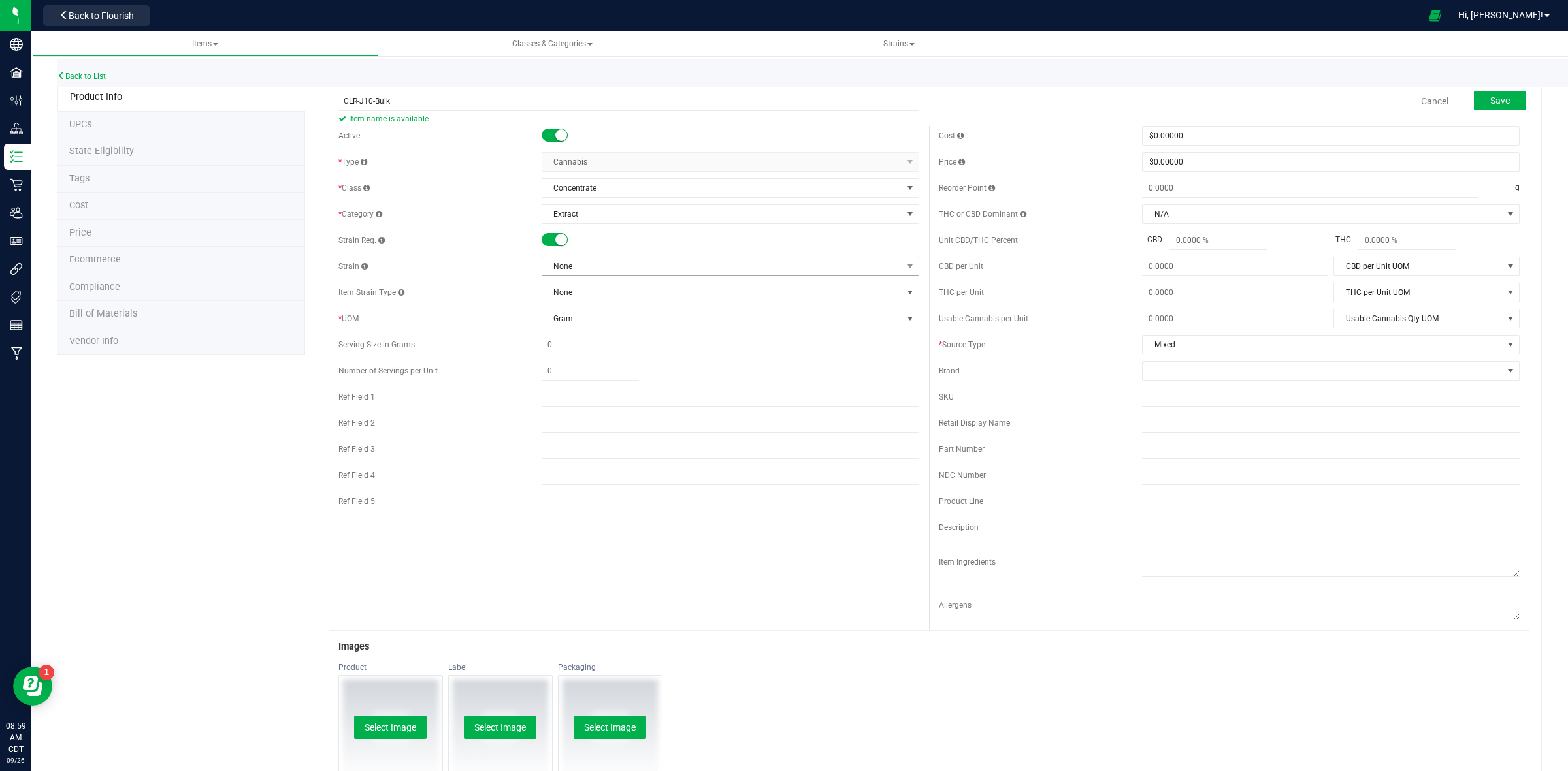
type input "CLR-J10-Bulk"
click at [569, 273] on span "None" at bounding box center [722, 266] width 360 height 18
type input "j10"
click at [563, 321] on li "J10" at bounding box center [724, 321] width 373 height 18
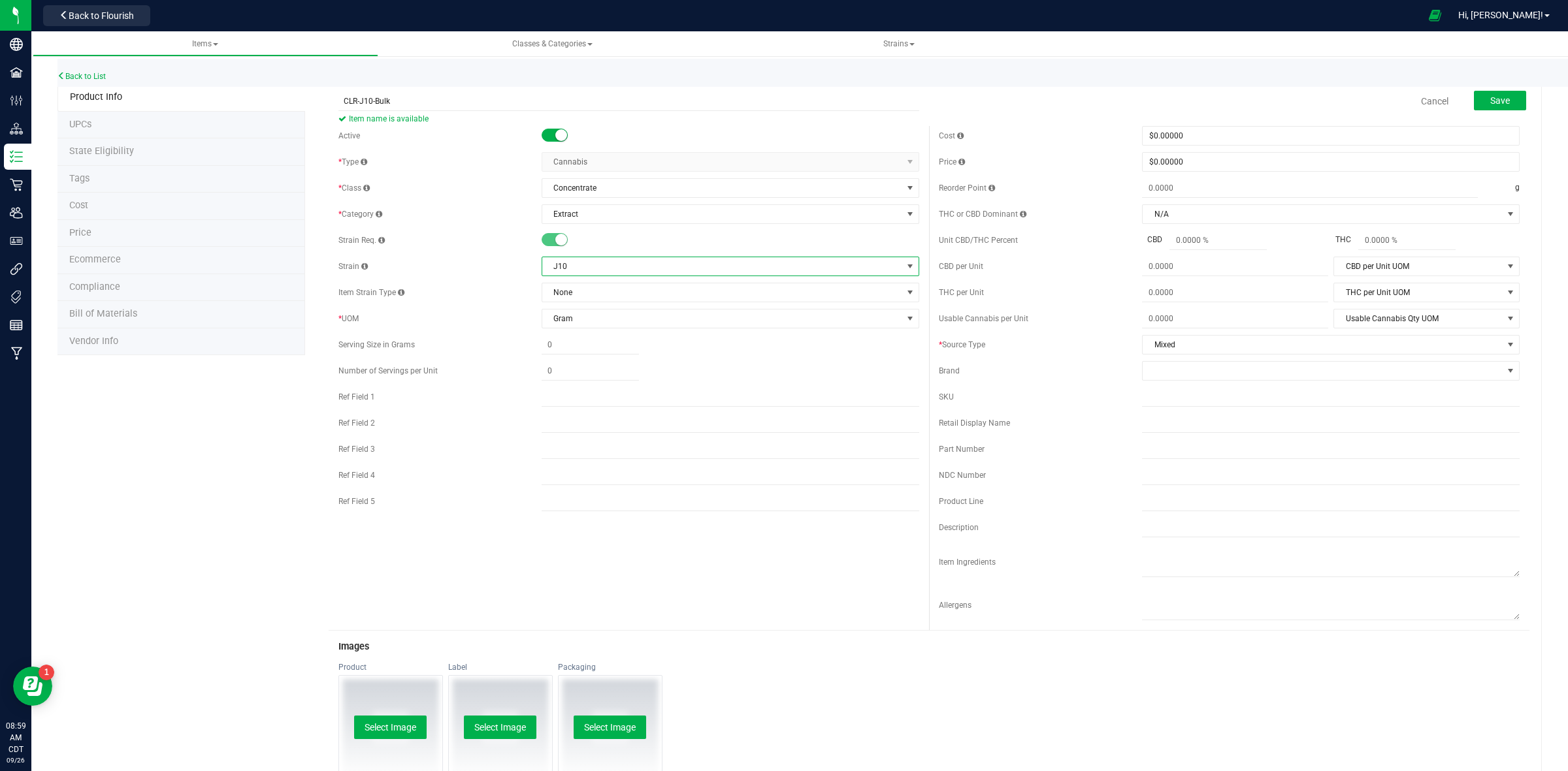
click at [804, 357] on div "Active * Type Cannabis Select type Cannabis Non-Inventory Raw Materials Supplie…" at bounding box center [629, 321] width 600 height 392
click at [1503, 95] on button "Save" at bounding box center [1500, 100] width 52 height 20
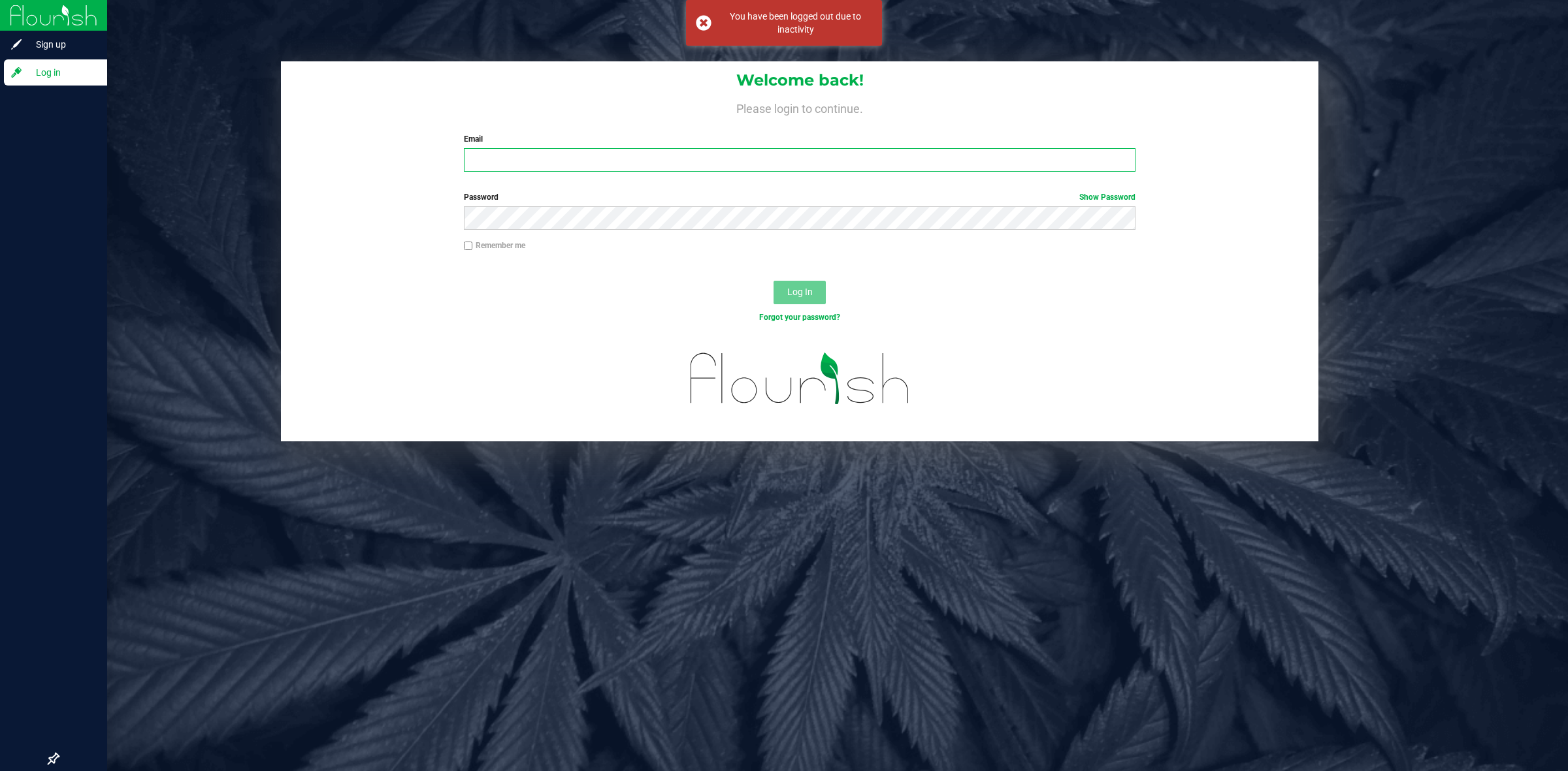
type input "[PERSON_NAME][EMAIL_ADDRESS][PERSON_NAME][DOMAIN_NAME]"
